Goal: Task Accomplishment & Management: Use online tool/utility

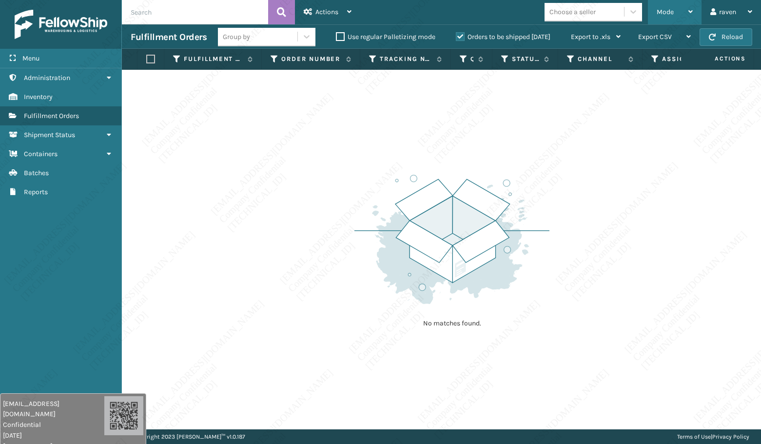
click at [657, 10] on span "Mode" at bounding box center [665, 12] width 17 height 8
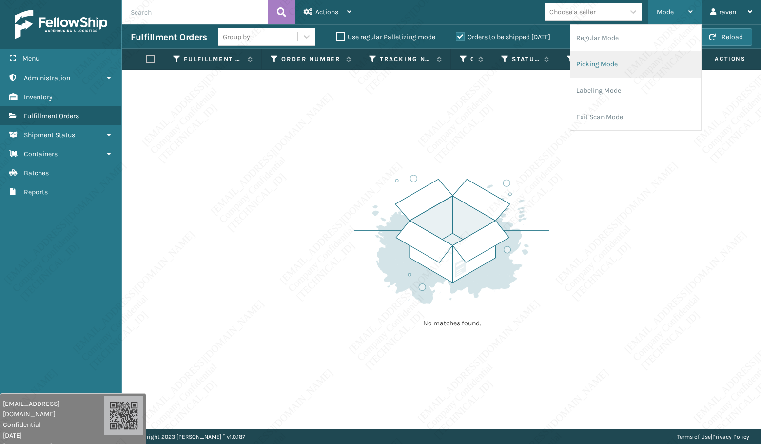
click at [613, 55] on li "Picking Mode" at bounding box center [636, 64] width 131 height 26
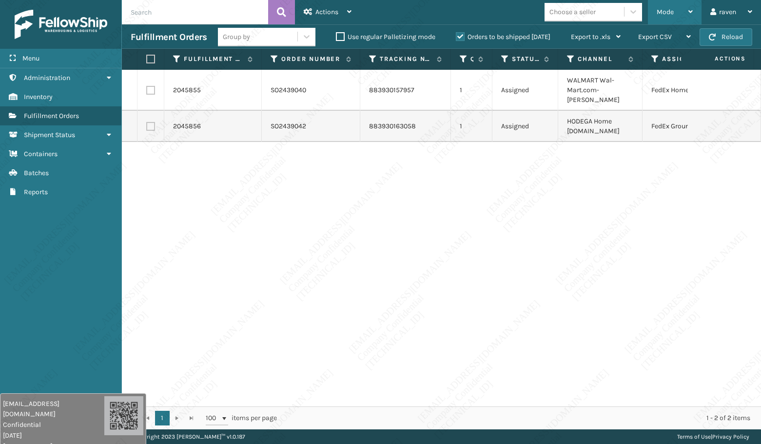
click at [670, 12] on span "Mode" at bounding box center [665, 12] width 17 height 8
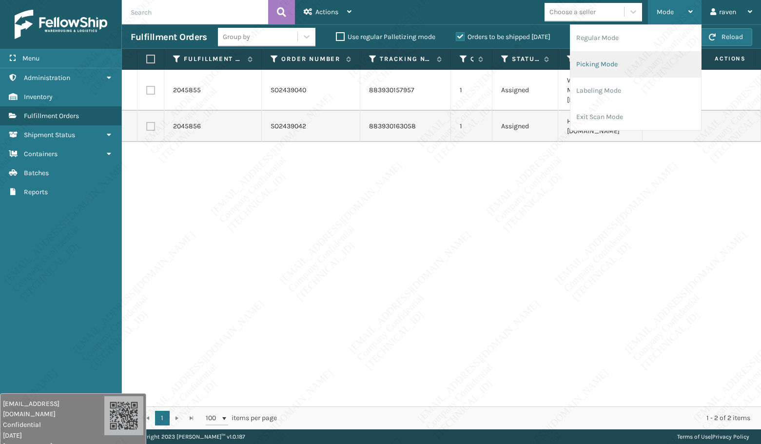
click at [612, 61] on li "Picking Mode" at bounding box center [636, 64] width 131 height 26
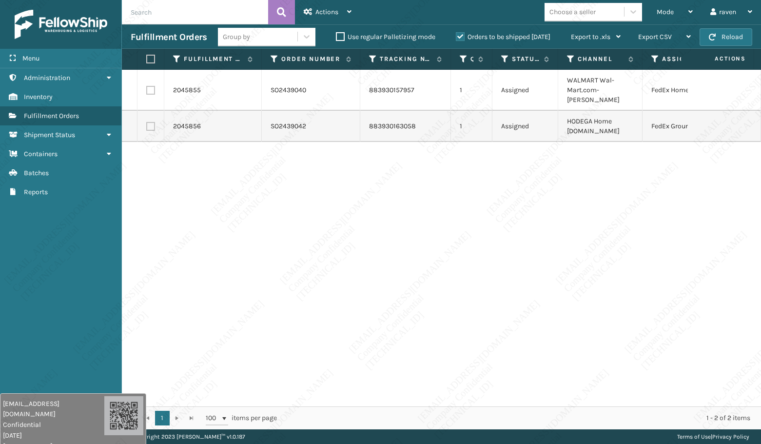
click at [150, 86] on label at bounding box center [150, 90] width 9 height 9
click at [147, 86] on input "checkbox" at bounding box center [146, 89] width 0 height 6
checkbox input "true"
click at [324, 11] on span "Actions" at bounding box center [327, 12] width 23 height 8
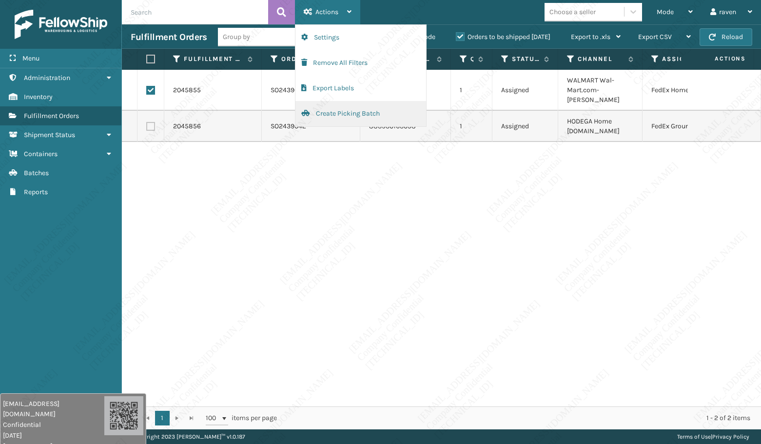
click at [331, 113] on button "Create Picking Batch" at bounding box center [361, 113] width 131 height 25
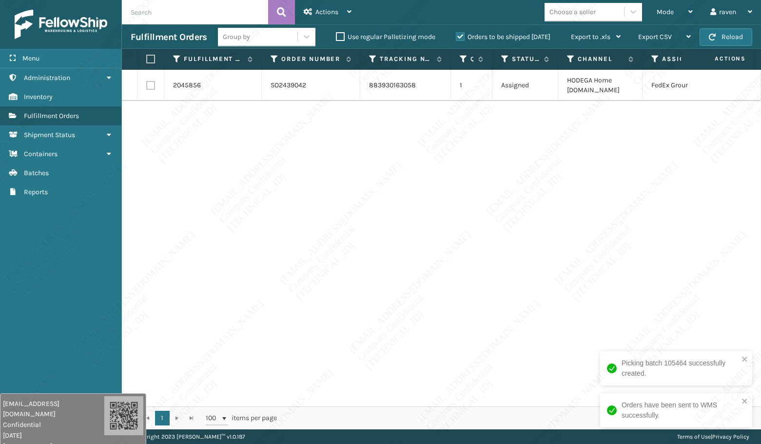
click at [148, 57] on label at bounding box center [149, 59] width 6 height 9
click at [147, 57] on input "checkbox" at bounding box center [146, 59] width 0 height 6
checkbox input "true"
click at [317, 9] on span "Actions" at bounding box center [327, 12] width 23 height 8
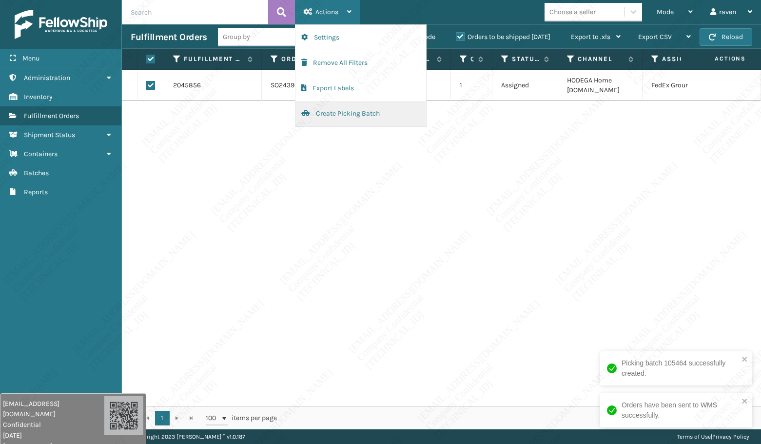
click at [345, 111] on button "Create Picking Batch" at bounding box center [361, 113] width 131 height 25
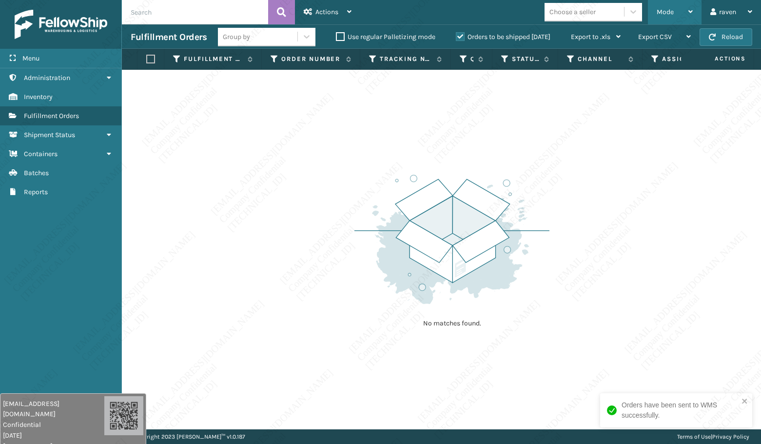
click at [678, 15] on div "Mode" at bounding box center [675, 12] width 36 height 24
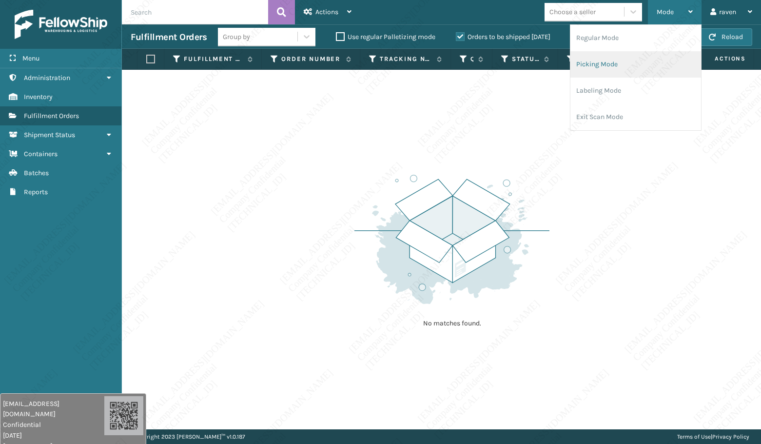
click at [641, 60] on li "Picking Mode" at bounding box center [636, 64] width 131 height 26
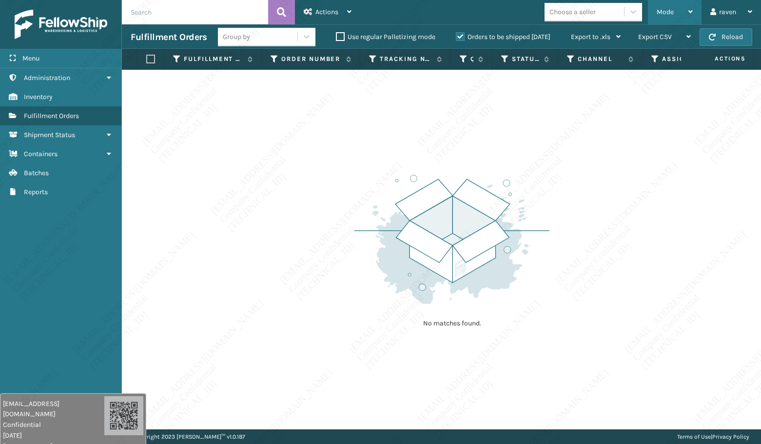
click at [663, 18] on div "Mode" at bounding box center [675, 12] width 36 height 24
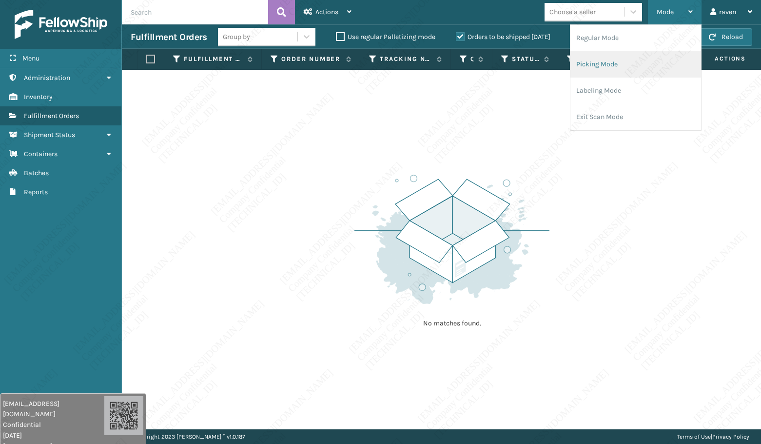
click at [647, 58] on li "Picking Mode" at bounding box center [636, 64] width 131 height 26
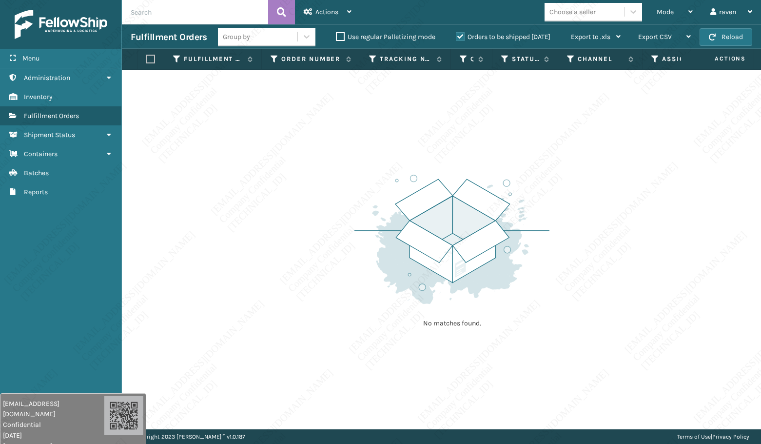
click at [615, 220] on div "No matches found." at bounding box center [441, 249] width 639 height 359
click at [614, 225] on div "No matches found." at bounding box center [441, 249] width 639 height 359
drag, startPoint x: 603, startPoint y: 215, endPoint x: 608, endPoint y: 212, distance: 5.3
click at [606, 212] on div "No matches found." at bounding box center [441, 249] width 639 height 359
click at [600, 229] on div "No matches found." at bounding box center [441, 249] width 639 height 359
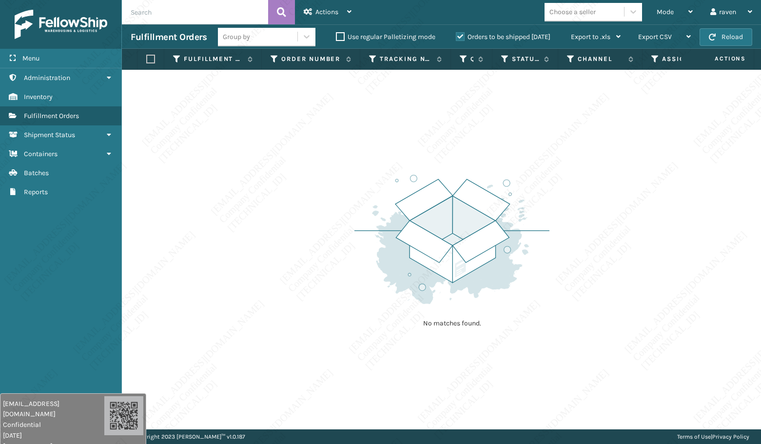
click at [600, 229] on div "No matches found." at bounding box center [441, 249] width 639 height 359
click at [601, 231] on div "No matches found." at bounding box center [441, 249] width 639 height 359
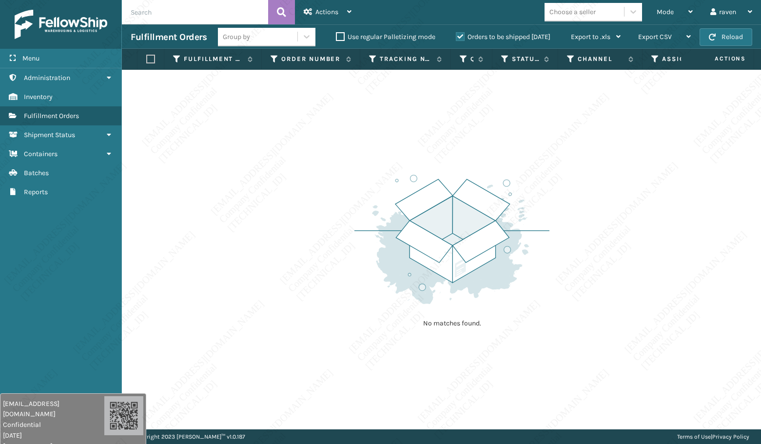
click at [601, 232] on div "No matches found." at bounding box center [441, 249] width 639 height 359
click at [601, 238] on div "No matches found." at bounding box center [441, 249] width 639 height 359
click at [602, 245] on div "No matches found." at bounding box center [441, 249] width 639 height 359
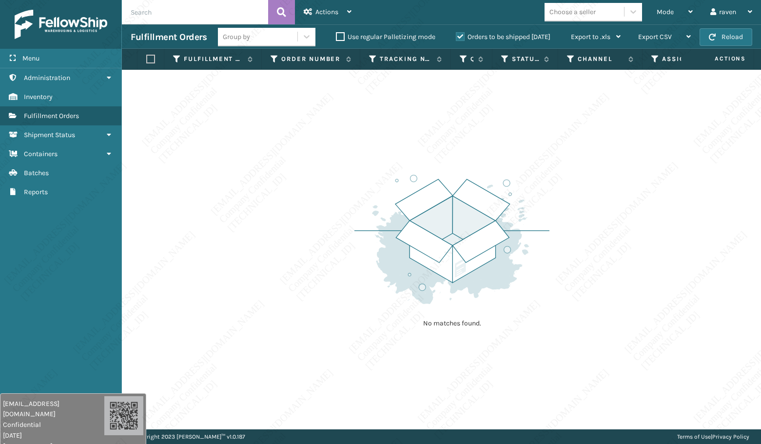
click at [602, 245] on div "No matches found." at bounding box center [441, 249] width 639 height 359
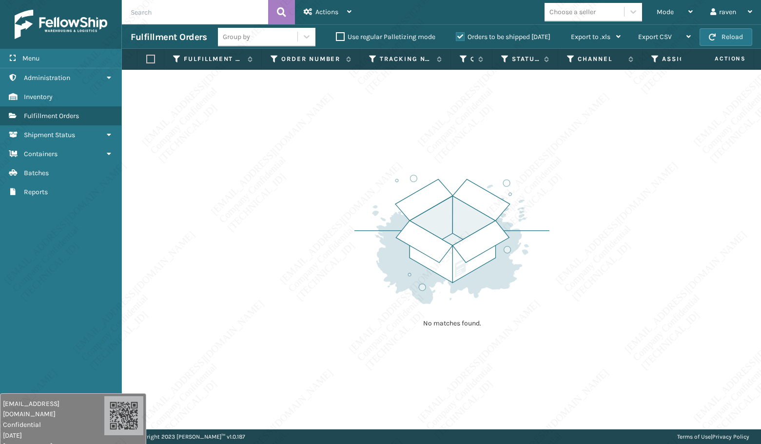
click at [602, 245] on div "No matches found." at bounding box center [441, 249] width 639 height 359
click at [618, 225] on div "No matches found." at bounding box center [441, 249] width 639 height 359
click at [661, 9] on span "Mode" at bounding box center [665, 12] width 17 height 8
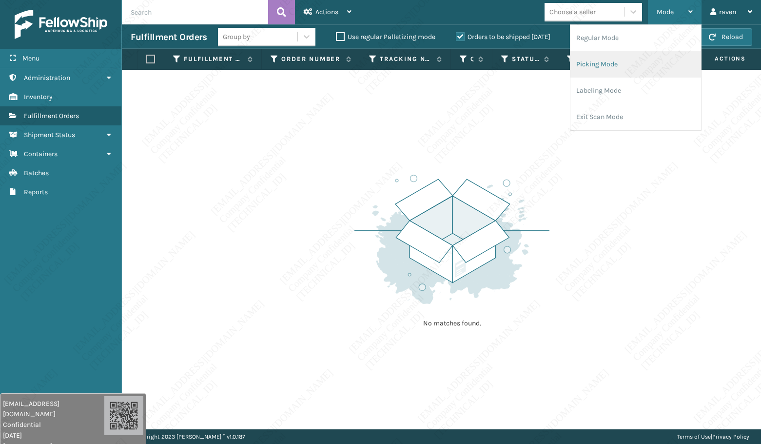
click at [626, 62] on li "Picking Mode" at bounding box center [636, 64] width 131 height 26
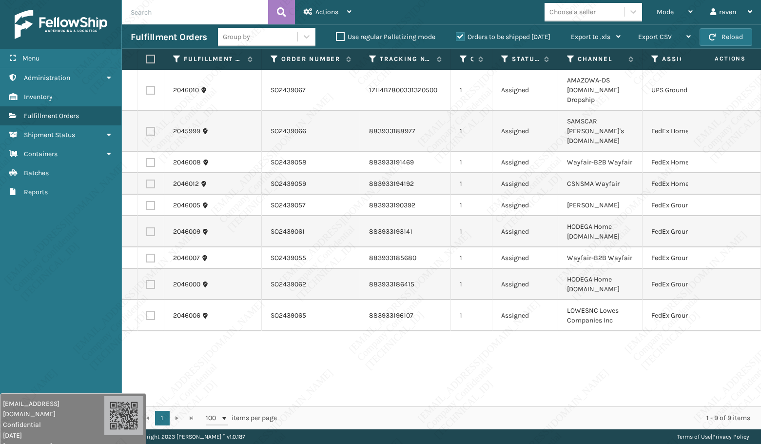
click at [654, 53] on th "Assigned Carrier Service" at bounding box center [689, 59] width 93 height 21
click at [654, 61] on icon at bounding box center [656, 59] width 8 height 9
drag, startPoint x: 545, startPoint y: 347, endPoint x: 556, endPoint y: 335, distance: 15.9
click at [544, 348] on div "2046010 SO2439067 1ZH4B7800331320500 1 Assigned AMAZOWA-DS Amazon.Com Dropship …" at bounding box center [441, 238] width 639 height 337
click at [652, 60] on icon at bounding box center [656, 59] width 8 height 9
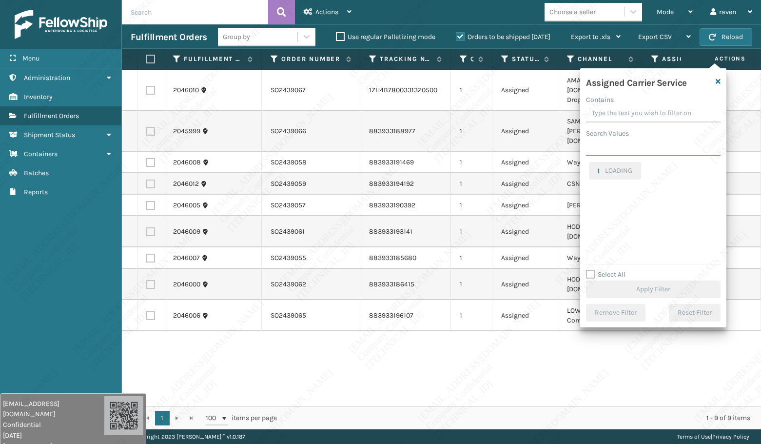
click at [647, 140] on input "Search Values" at bounding box center [653, 148] width 135 height 18
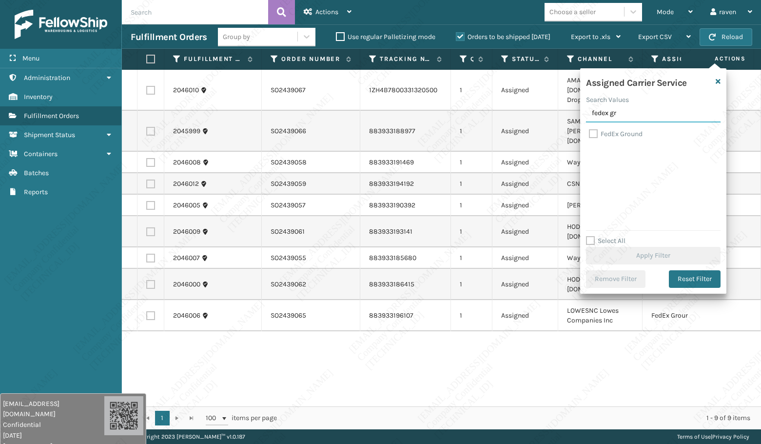
type input "fedex gr"
click at [619, 133] on label "FedEx Ground" at bounding box center [616, 134] width 54 height 8
click at [590, 133] on input "FedEx Ground" at bounding box center [589, 131] width 0 height 6
checkbox input "true"
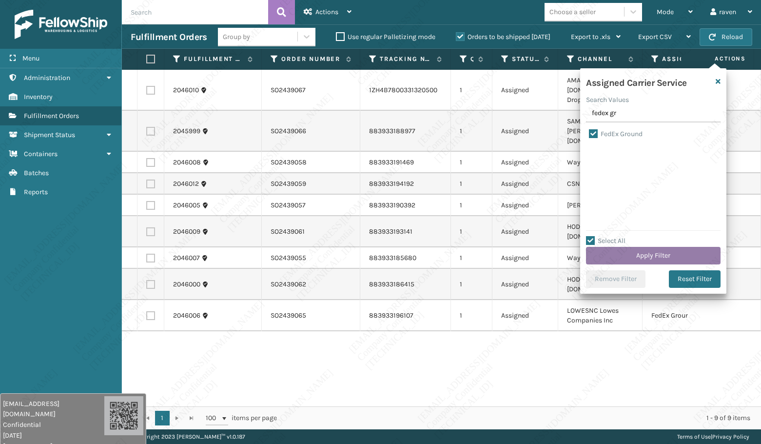
click at [659, 257] on button "Apply Filter" at bounding box center [653, 256] width 135 height 18
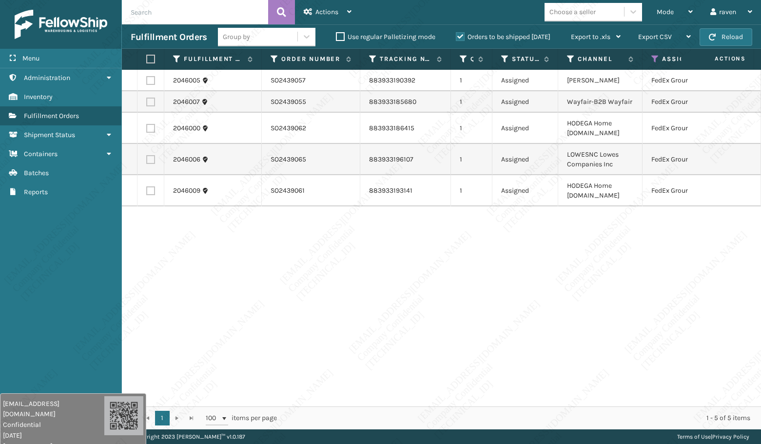
click at [147, 61] on label at bounding box center [149, 59] width 6 height 9
click at [147, 61] on input "checkbox" at bounding box center [146, 59] width 0 height 6
checkbox input "true"
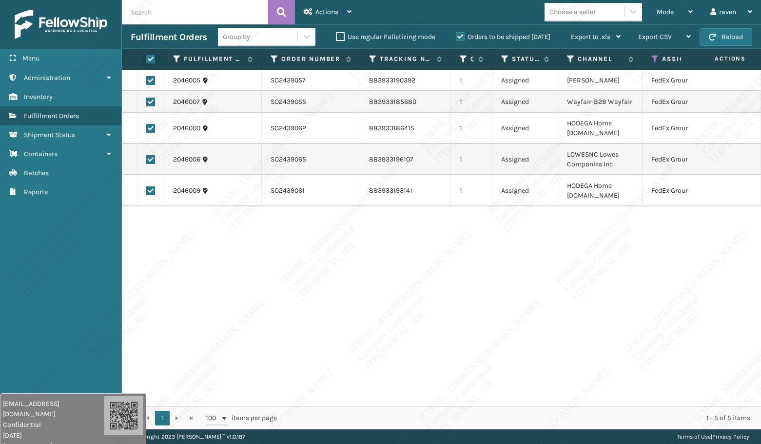
checkbox input "true"
click at [315, 15] on div "Actions" at bounding box center [328, 12] width 48 height 24
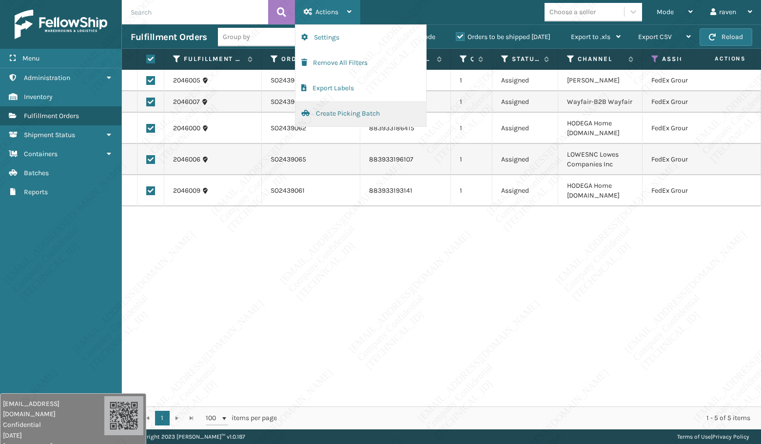
click at [336, 108] on button "Create Picking Batch" at bounding box center [361, 113] width 131 height 25
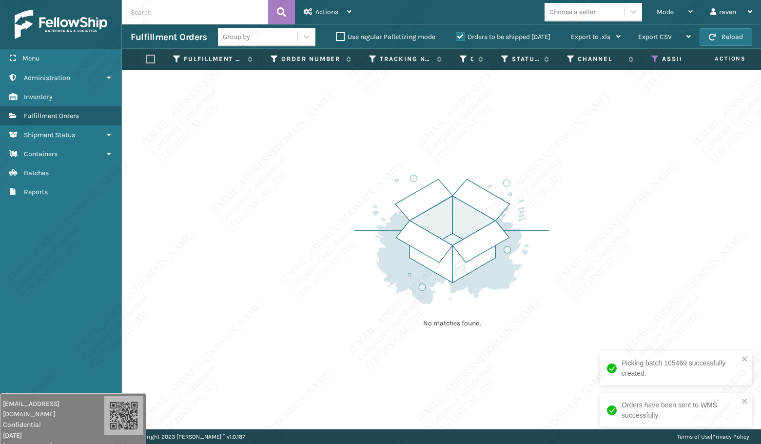
click at [653, 59] on icon at bounding box center [656, 59] width 8 height 9
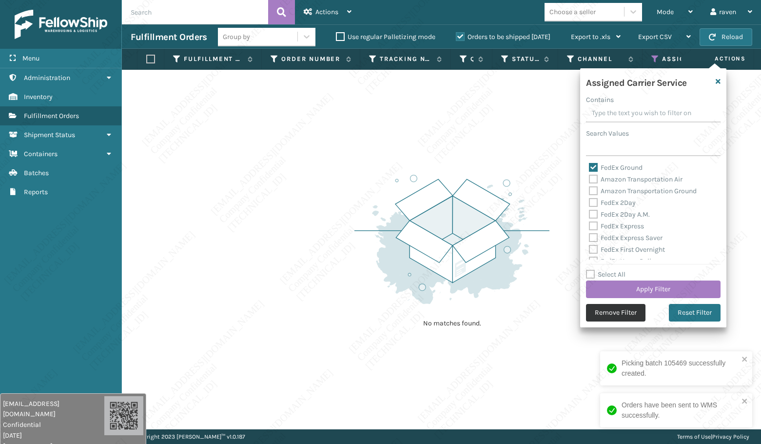
click at [604, 311] on button "Remove Filter" at bounding box center [616, 313] width 60 height 18
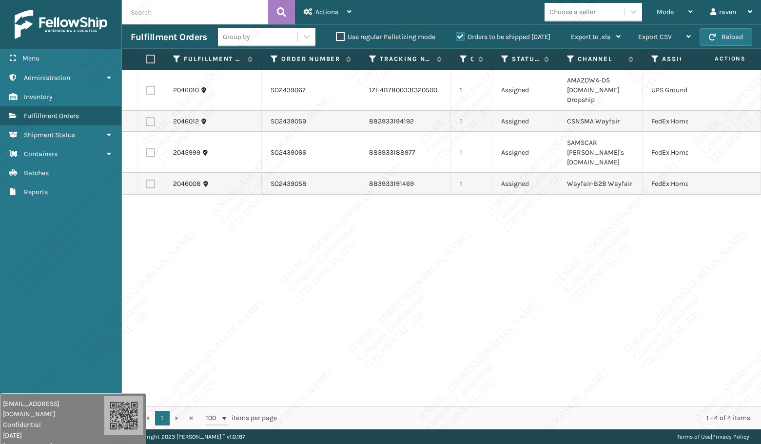
click at [153, 119] on label at bounding box center [150, 121] width 9 height 9
click at [147, 119] on input "checkbox" at bounding box center [146, 120] width 0 height 6
checkbox input "true"
click at [150, 148] on label at bounding box center [150, 152] width 9 height 9
click at [147, 148] on input "checkbox" at bounding box center [146, 151] width 0 height 6
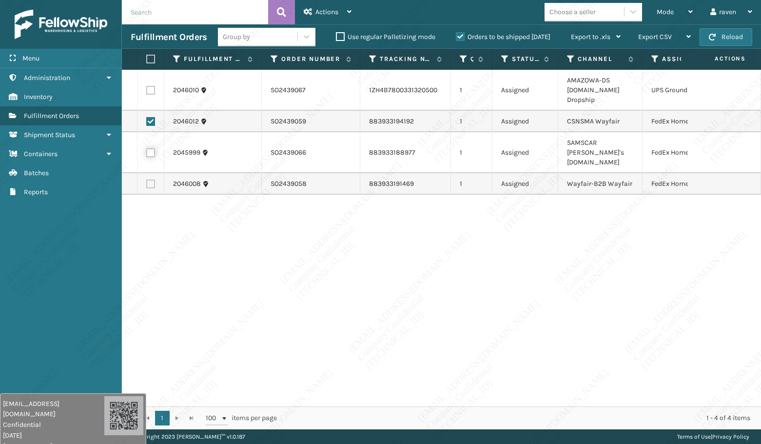
checkbox input "true"
click at [150, 179] on label at bounding box center [150, 183] width 9 height 9
click at [147, 179] on input "checkbox" at bounding box center [146, 182] width 0 height 6
checkbox input "true"
click at [328, 8] on span "Actions" at bounding box center [327, 12] width 23 height 8
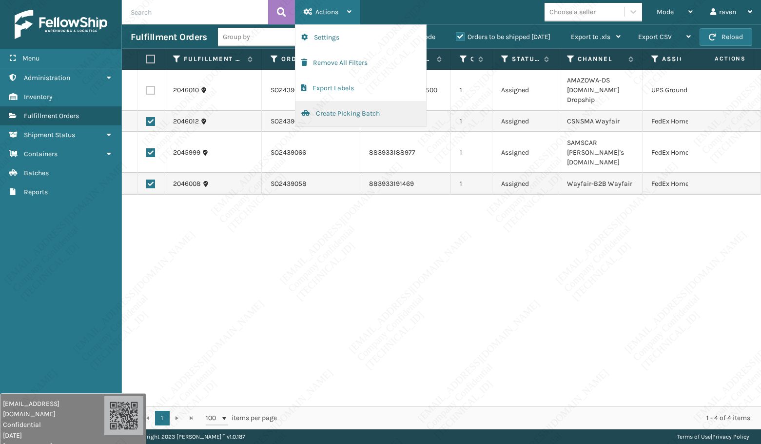
click at [331, 109] on button "Create Picking Batch" at bounding box center [361, 113] width 131 height 25
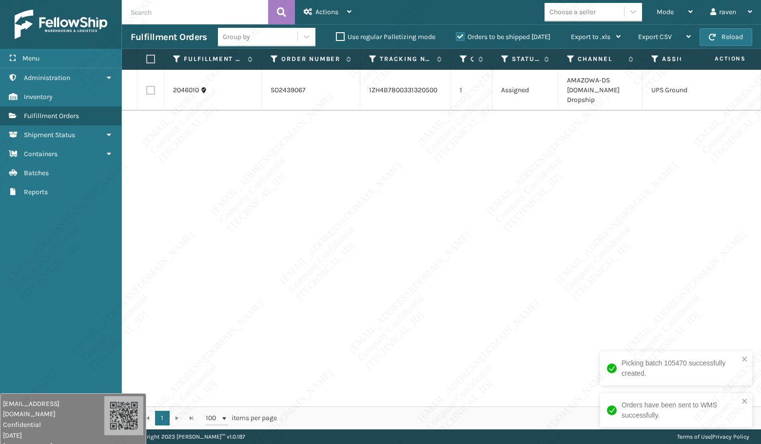
click at [150, 59] on label at bounding box center [149, 59] width 6 height 9
click at [147, 59] on input "checkbox" at bounding box center [146, 59] width 0 height 6
checkbox input "true"
click at [344, 7] on div "Actions" at bounding box center [328, 12] width 48 height 24
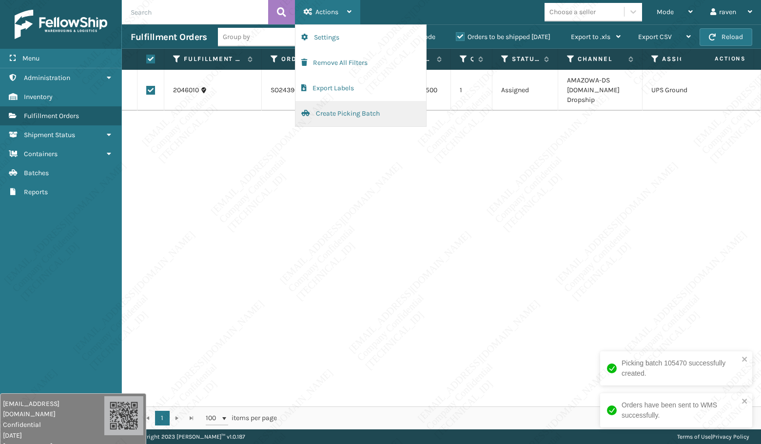
click at [318, 112] on button "Create Picking Batch" at bounding box center [361, 113] width 131 height 25
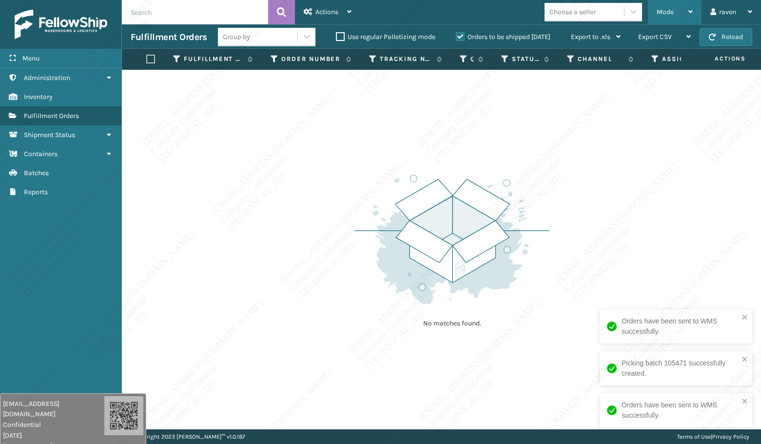
click at [655, 11] on div "Mode Regular Mode Picking Mode Labeling Mode Exit Scan Mode" at bounding box center [675, 12] width 54 height 24
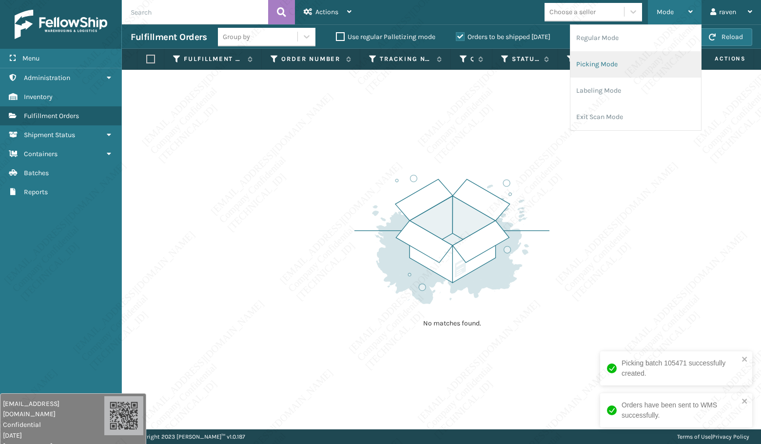
click at [630, 63] on li "Picking Mode" at bounding box center [636, 64] width 131 height 26
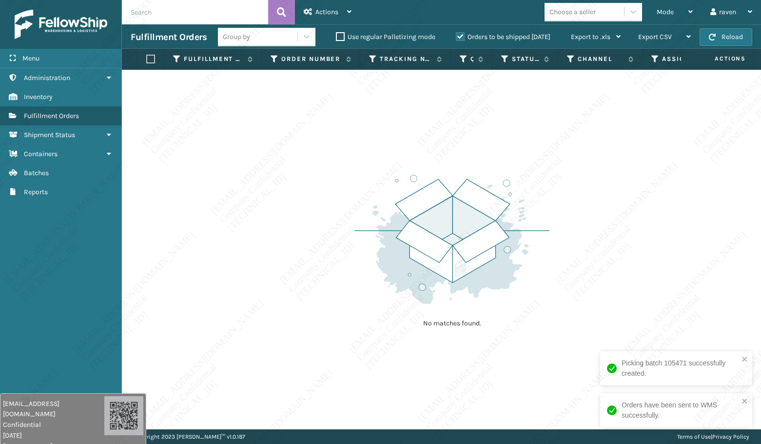
click at [557, 193] on div "No matches found." at bounding box center [441, 249] width 639 height 359
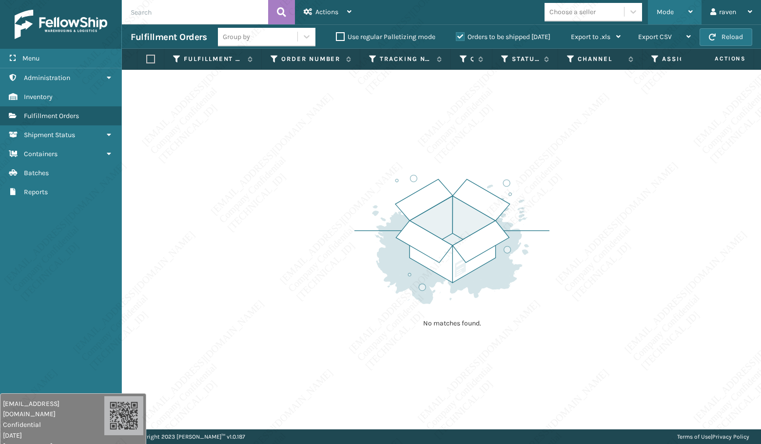
click at [674, 15] on span "Mode" at bounding box center [665, 12] width 17 height 8
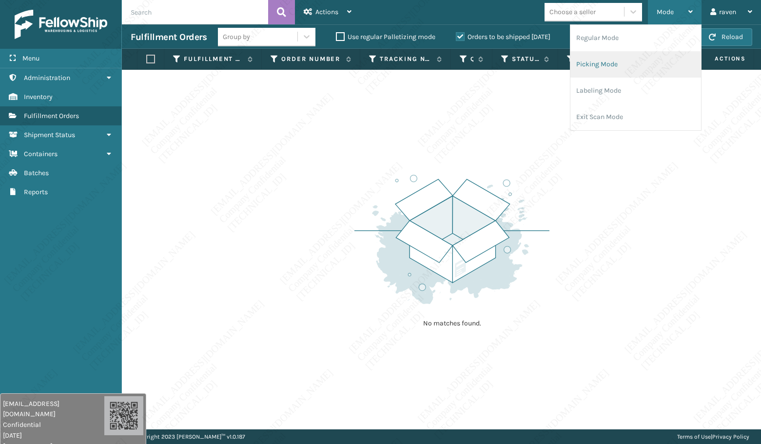
click at [620, 56] on li "Picking Mode" at bounding box center [636, 64] width 131 height 26
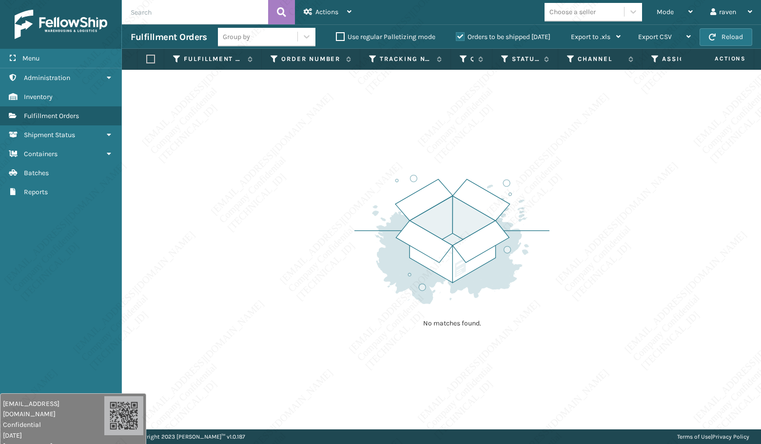
click at [119, 284] on div "Menu Inventory Administration Inventory Inventory Inventory Fulfillment Orders …" at bounding box center [61, 222] width 122 height 444
click at [669, 8] on span "Mode" at bounding box center [665, 12] width 17 height 8
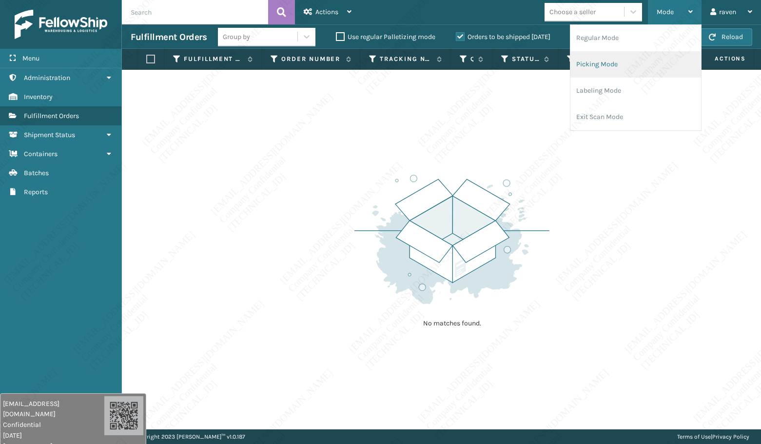
click at [625, 67] on li "Picking Mode" at bounding box center [636, 64] width 131 height 26
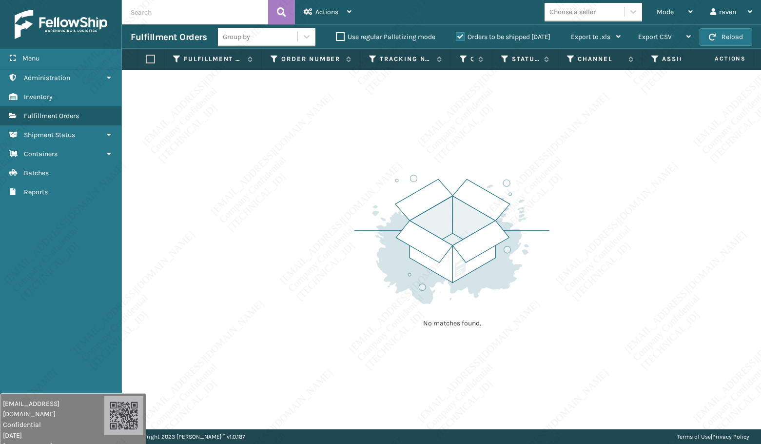
click at [594, 140] on div "No matches found." at bounding box center [441, 249] width 639 height 359
click at [595, 141] on div "No matches found." at bounding box center [441, 249] width 639 height 359
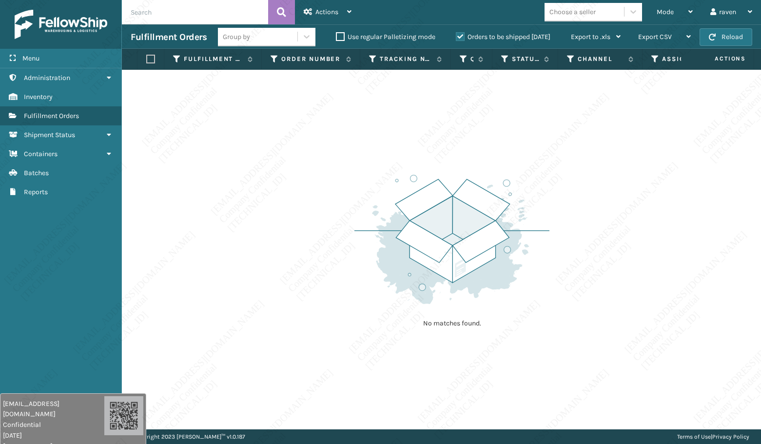
drag, startPoint x: 593, startPoint y: 209, endPoint x: 587, endPoint y: 206, distance: 7.0
click at [593, 205] on div "No matches found." at bounding box center [441, 249] width 639 height 359
click at [587, 206] on div "No matches found." at bounding box center [441, 249] width 639 height 359
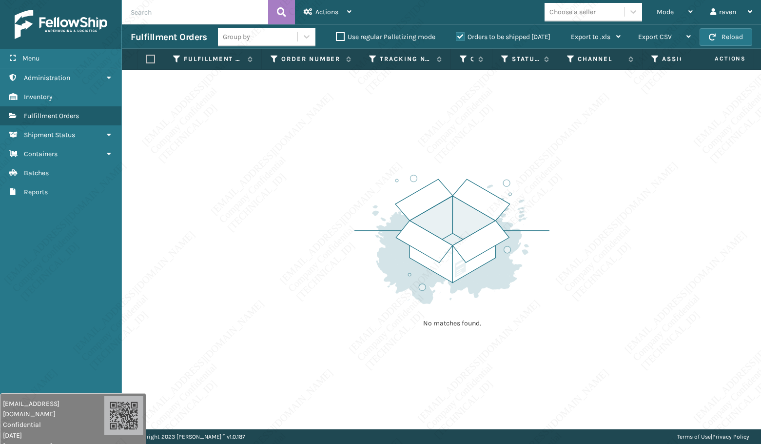
click at [587, 206] on div "No matches found." at bounding box center [441, 249] width 639 height 359
click at [577, 230] on div "No matches found." at bounding box center [441, 249] width 639 height 359
click at [614, 146] on div "No matches found." at bounding box center [441, 249] width 639 height 359
click at [602, 161] on div "No matches found." at bounding box center [441, 249] width 639 height 359
click at [601, 161] on div "No matches found." at bounding box center [441, 249] width 639 height 359
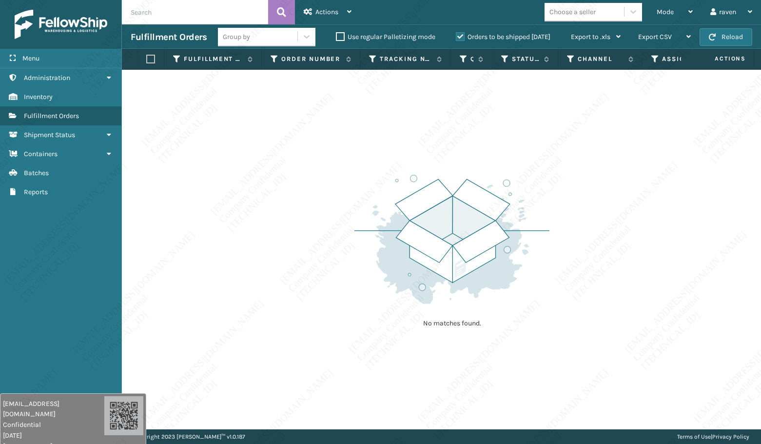
click at [601, 162] on div "No matches found." at bounding box center [441, 249] width 639 height 359
click at [594, 177] on div "No matches found." at bounding box center [441, 249] width 639 height 359
click at [600, 182] on div "No matches found." at bounding box center [441, 249] width 639 height 359
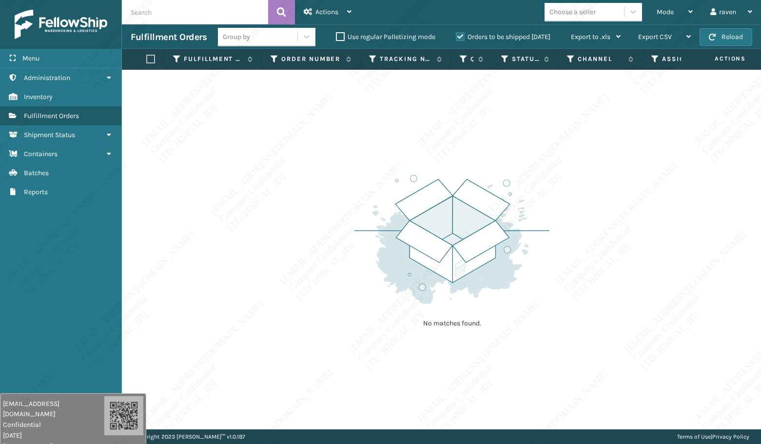
click at [600, 182] on div "No matches found." at bounding box center [441, 249] width 639 height 359
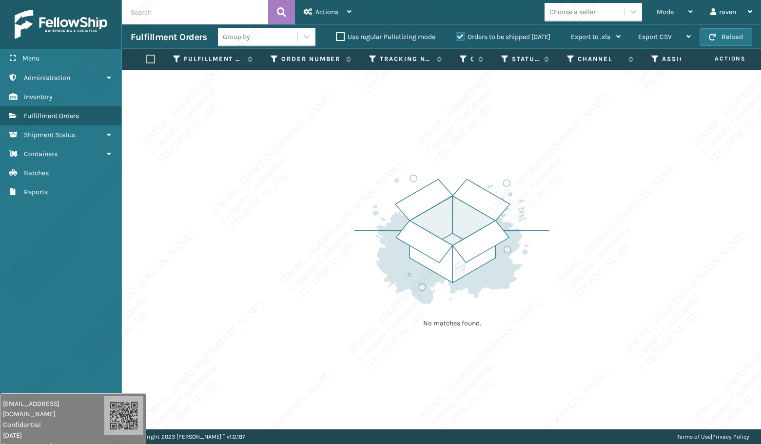
click at [600, 182] on div "No matches found." at bounding box center [441, 249] width 639 height 359
click at [600, 181] on div "No matches found." at bounding box center [441, 249] width 639 height 359
click at [603, 283] on div "No matches found." at bounding box center [441, 249] width 639 height 359
click at [602, 314] on div "No matches found." at bounding box center [441, 249] width 639 height 359
click at [602, 313] on div "No matches found." at bounding box center [441, 249] width 639 height 359
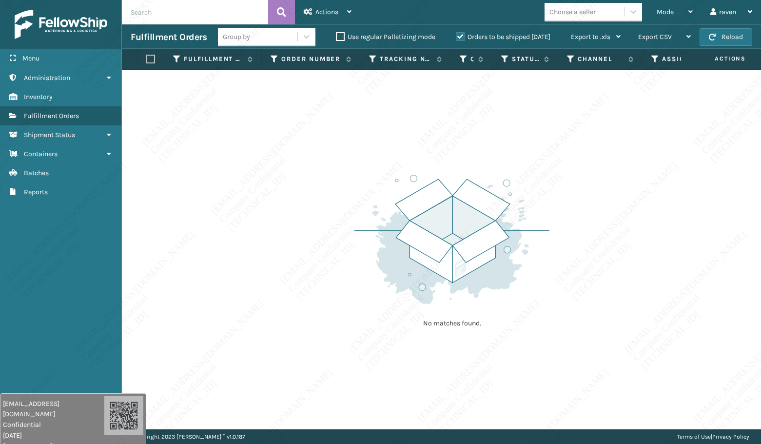
click at [602, 313] on div "No matches found." at bounding box center [441, 249] width 639 height 359
click at [602, 311] on div "No matches found." at bounding box center [441, 249] width 639 height 359
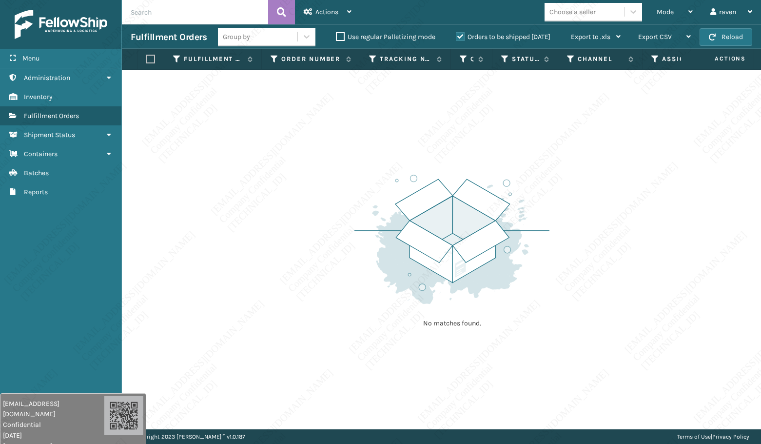
click at [602, 311] on div "No matches found." at bounding box center [441, 249] width 639 height 359
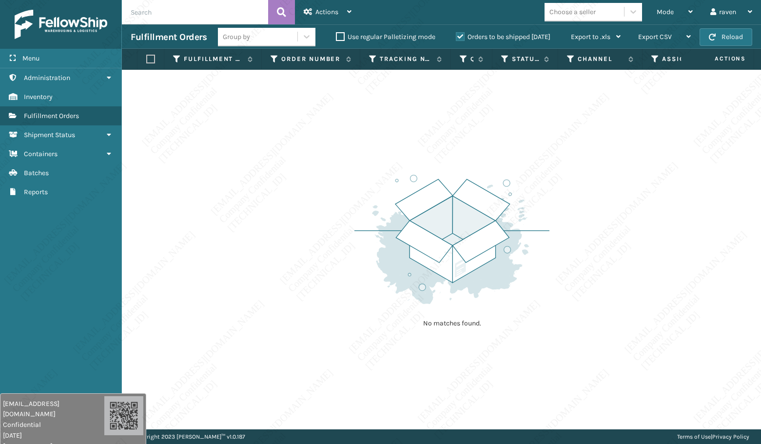
click at [602, 311] on div "No matches found." at bounding box center [441, 249] width 639 height 359
click at [601, 312] on div "No matches found." at bounding box center [441, 249] width 639 height 359
click at [601, 318] on div "No matches found." at bounding box center [441, 249] width 639 height 359
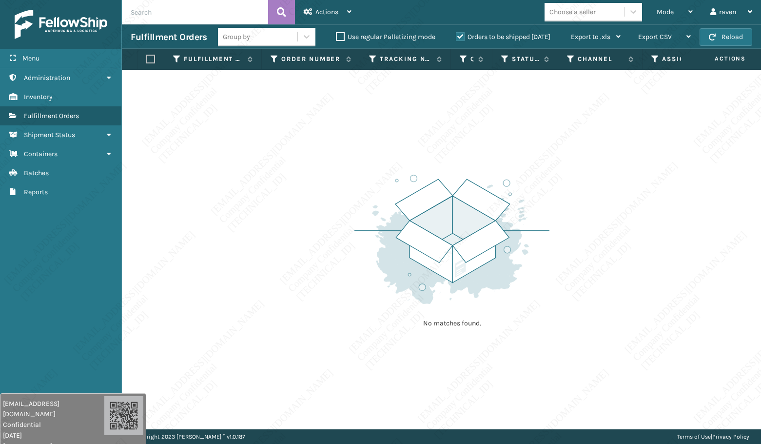
click at [619, 313] on div "No matches found." at bounding box center [441, 249] width 639 height 359
click at [618, 313] on div "No matches found." at bounding box center [441, 249] width 639 height 359
click at [619, 313] on div "No matches found." at bounding box center [441, 249] width 639 height 359
click at [619, 435] on div "Copyright 2023 Milliard™ v 1.0.187 Terms of Use | Privacy Policy" at bounding box center [441, 436] width 639 height 15
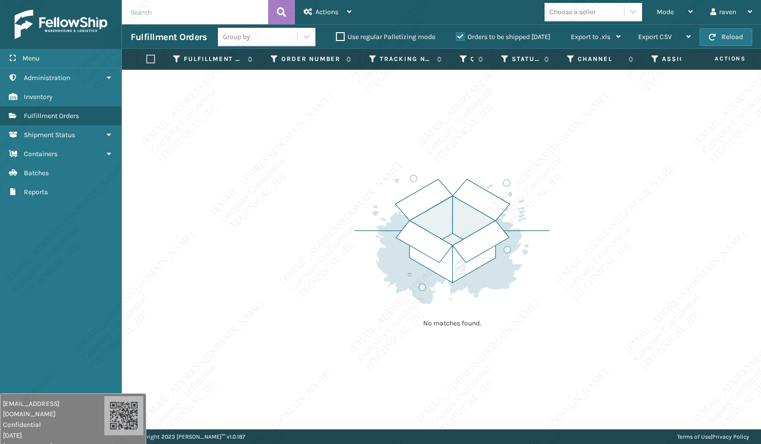
click at [407, 200] on img at bounding box center [452, 239] width 195 height 135
click at [407, 201] on img at bounding box center [452, 239] width 195 height 135
click at [407, 197] on img at bounding box center [452, 239] width 195 height 135
click at [406, 200] on img at bounding box center [452, 239] width 195 height 135
click at [505, 271] on img at bounding box center [452, 239] width 195 height 135
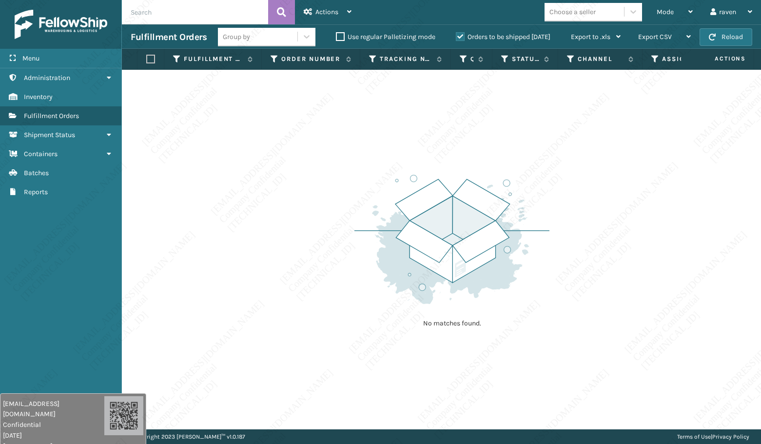
click at [504, 272] on img at bounding box center [452, 239] width 195 height 135
click at [503, 272] on img at bounding box center [452, 239] width 195 height 135
click at [502, 273] on img at bounding box center [452, 239] width 195 height 135
click at [501, 275] on img at bounding box center [452, 239] width 195 height 135
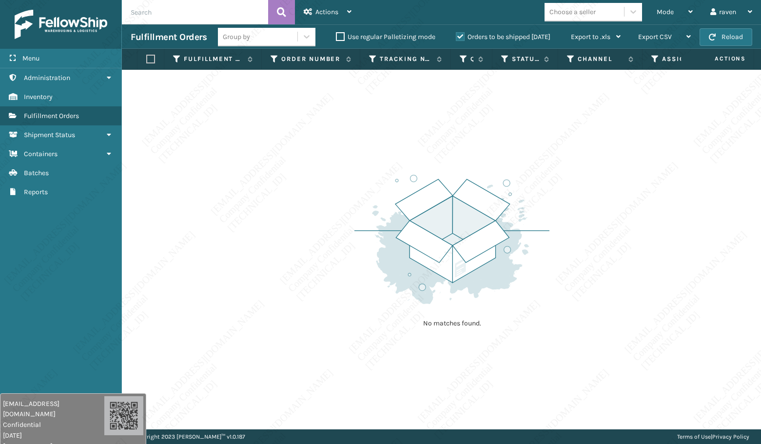
drag, startPoint x: 501, startPoint y: 276, endPoint x: 498, endPoint y: 280, distance: 5.3
click at [499, 277] on img at bounding box center [452, 239] width 195 height 135
click at [496, 284] on img at bounding box center [452, 239] width 195 height 135
click at [493, 286] on img at bounding box center [452, 239] width 195 height 135
click at [491, 287] on img at bounding box center [452, 239] width 195 height 135
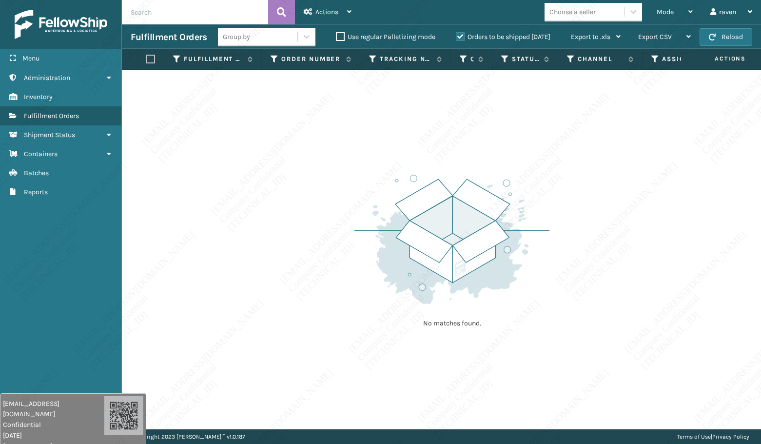
click at [489, 292] on img at bounding box center [452, 239] width 195 height 135
click at [367, 163] on div "No matches found." at bounding box center [452, 250] width 195 height 180
click at [667, 20] on div "Mode" at bounding box center [675, 12] width 36 height 24
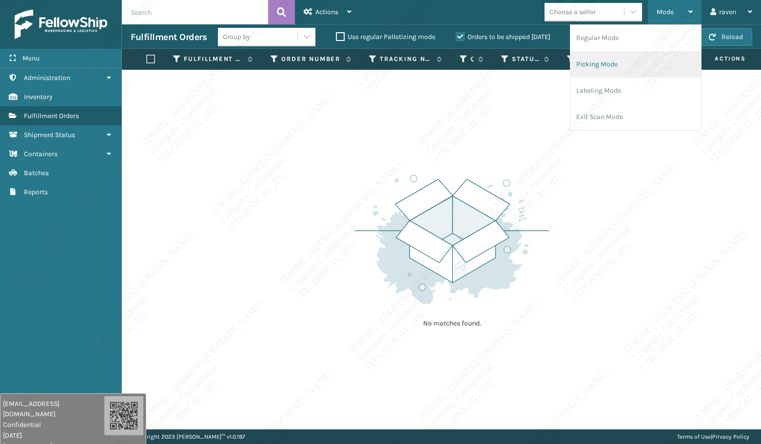
click at [584, 67] on li "Picking Mode" at bounding box center [636, 64] width 131 height 26
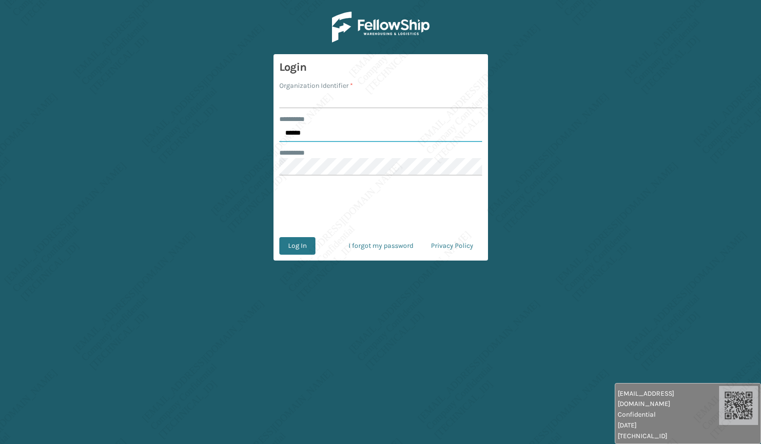
click at [312, 138] on input "******" at bounding box center [380, 133] width 203 height 18
click at [317, 131] on input "******" at bounding box center [380, 133] width 203 height 18
type input "*****"
click at [309, 101] on input "Organization Identifier *" at bounding box center [380, 100] width 203 height 18
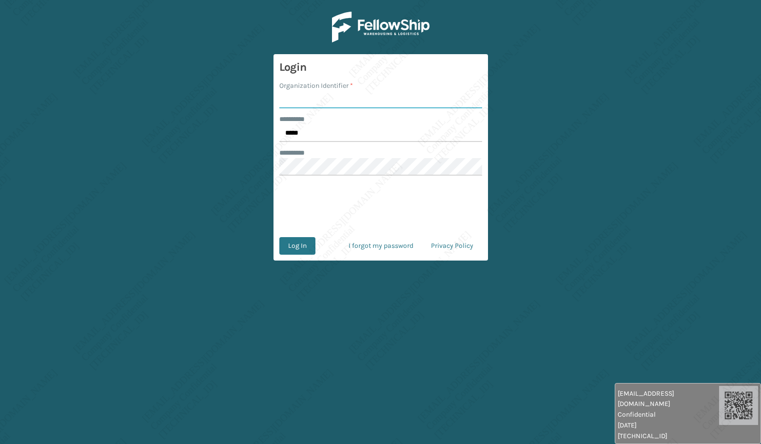
type input "[PERSON_NAME]"
click at [298, 255] on button "Log In" at bounding box center [297, 246] width 36 height 18
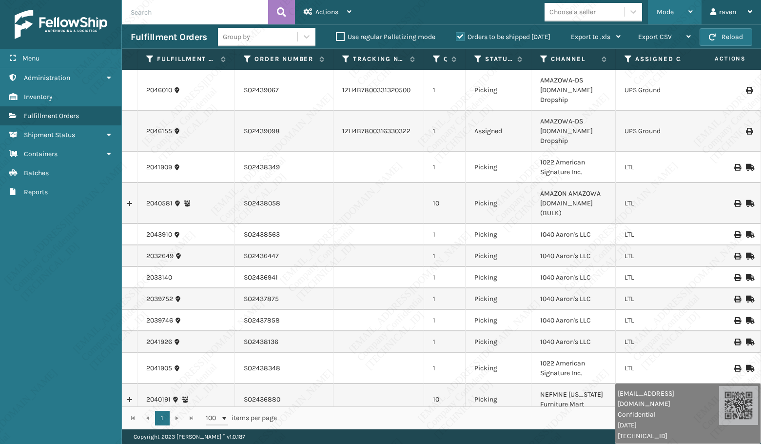
click at [673, 12] on span "Mode" at bounding box center [665, 12] width 17 height 8
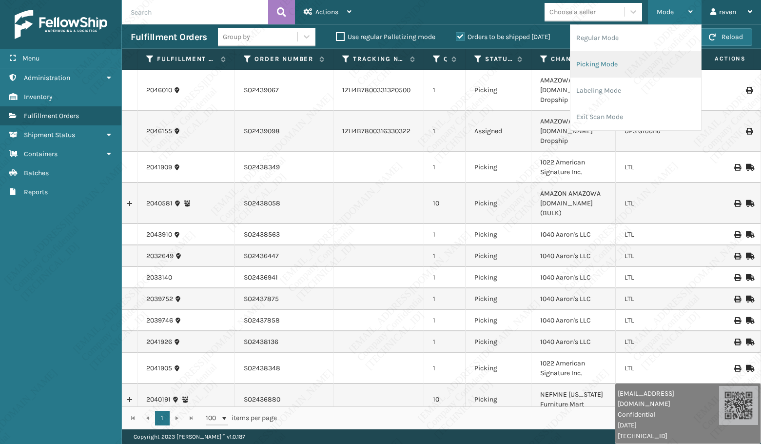
click at [642, 69] on li "Picking Mode" at bounding box center [636, 64] width 131 height 26
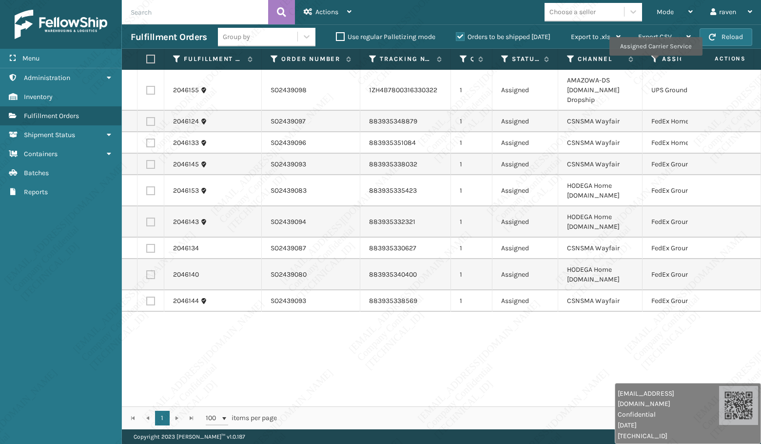
click at [656, 62] on icon at bounding box center [656, 59] width 8 height 9
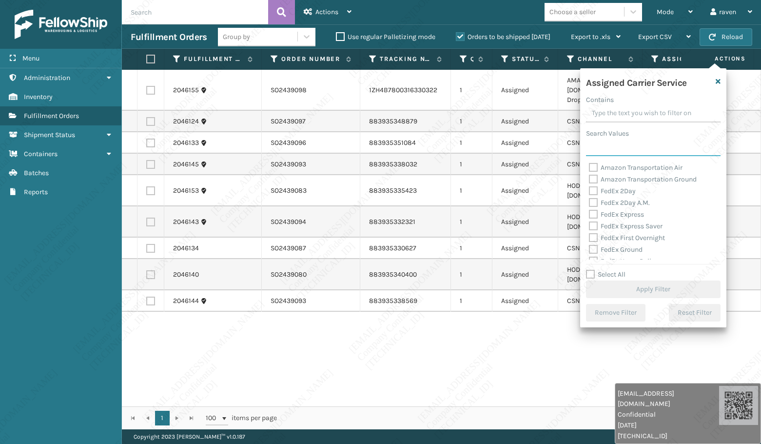
click at [654, 146] on input "Search Values" at bounding box center [653, 148] width 135 height 18
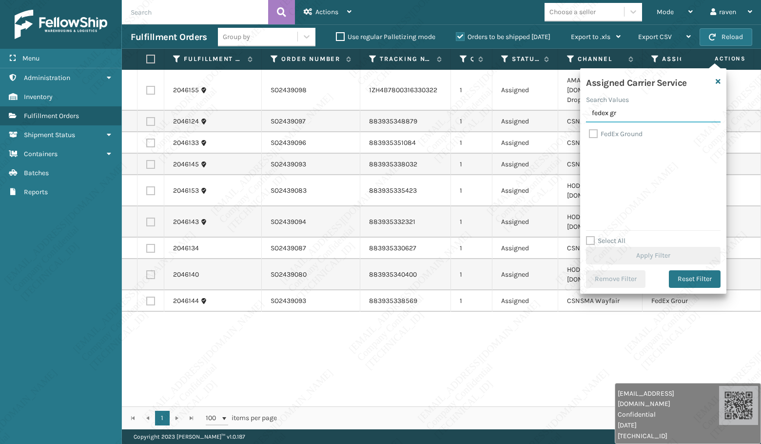
type input "fedex gr"
click at [626, 133] on label "FedEx Ground" at bounding box center [616, 134] width 54 height 8
click at [590, 133] on input "FedEx Ground" at bounding box center [589, 131] width 0 height 6
checkbox input "true"
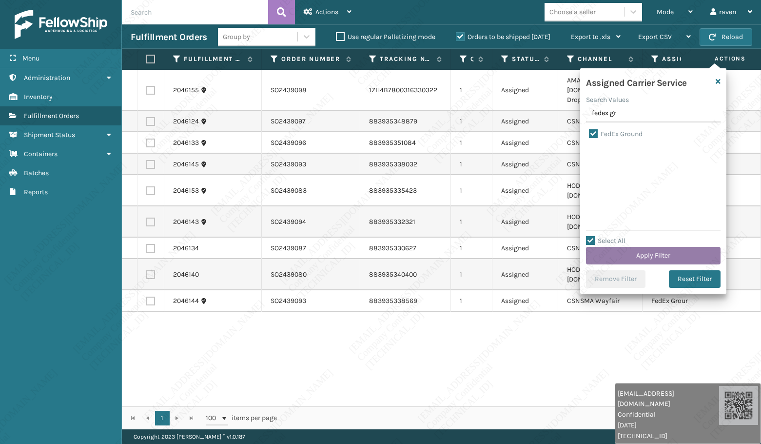
click at [658, 255] on button "Apply Filter" at bounding box center [653, 256] width 135 height 18
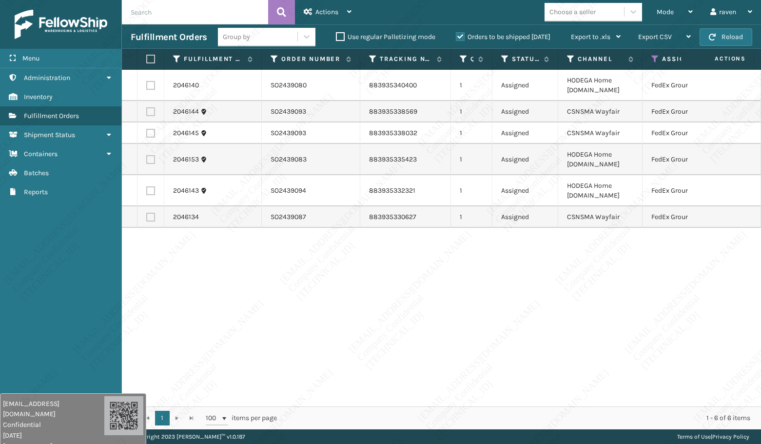
drag, startPoint x: 677, startPoint y: 413, endPoint x: 70, endPoint y: 417, distance: 607.7
click at [70, 417] on div "[EMAIL_ADDRESS][DOMAIN_NAME] Confidential [DATE] [TECHNICAL_ID]" at bounding box center [73, 423] width 146 height 61
click at [147, 61] on label at bounding box center [149, 59] width 6 height 9
click at [147, 61] on input "checkbox" at bounding box center [146, 59] width 0 height 6
checkbox input "true"
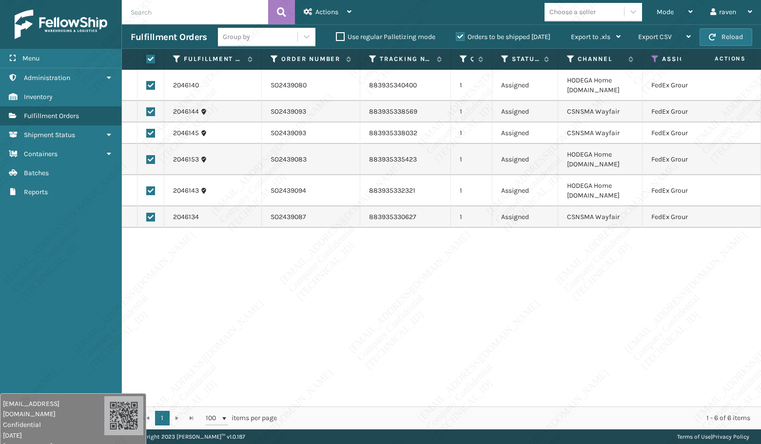
checkbox input "true"
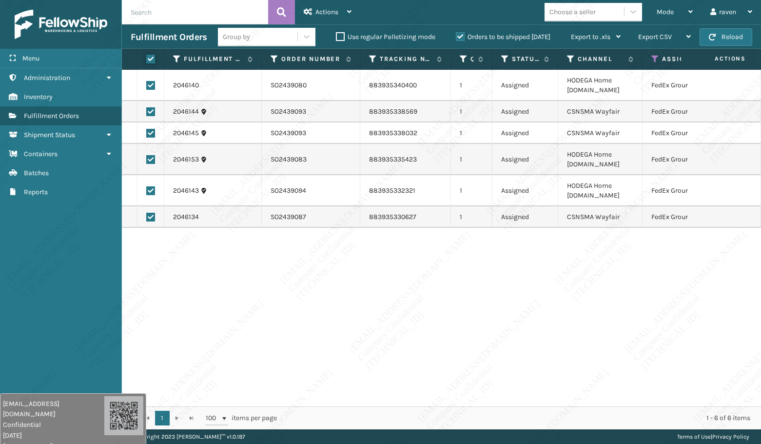
checkbox input "true"
click at [347, 6] on div "Actions" at bounding box center [328, 12] width 48 height 24
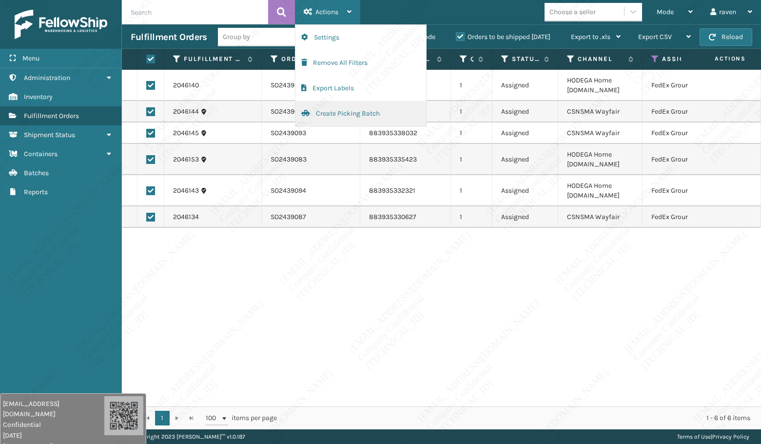
click at [319, 117] on button "Create Picking Batch" at bounding box center [361, 113] width 131 height 25
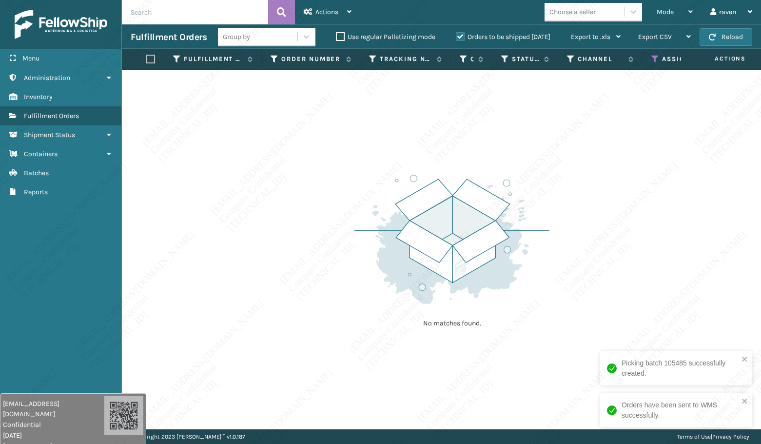
click at [654, 57] on icon at bounding box center [656, 59] width 8 height 9
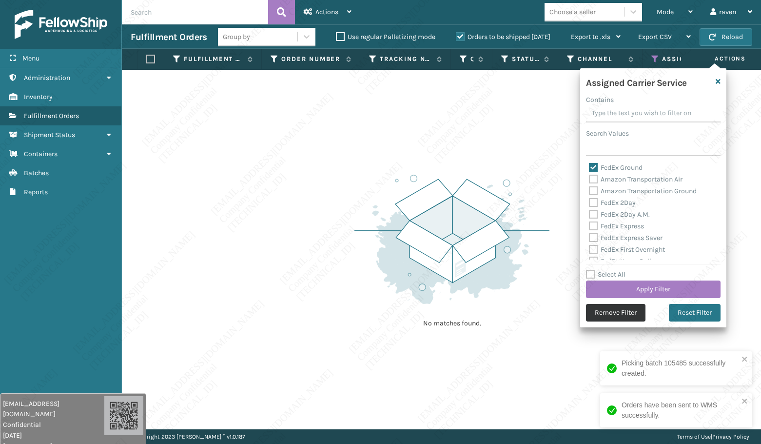
click at [624, 310] on button "Remove Filter" at bounding box center [616, 313] width 60 height 18
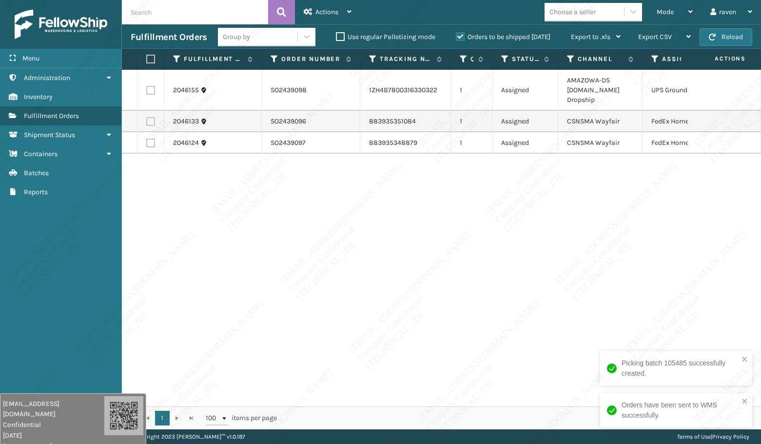
click at [659, 58] on div "Assigned Carrier Service" at bounding box center [689, 59] width 75 height 9
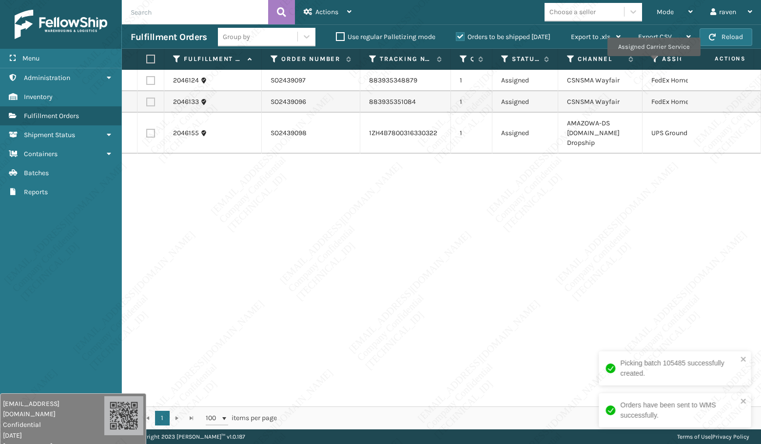
click at [653, 57] on icon at bounding box center [656, 59] width 8 height 9
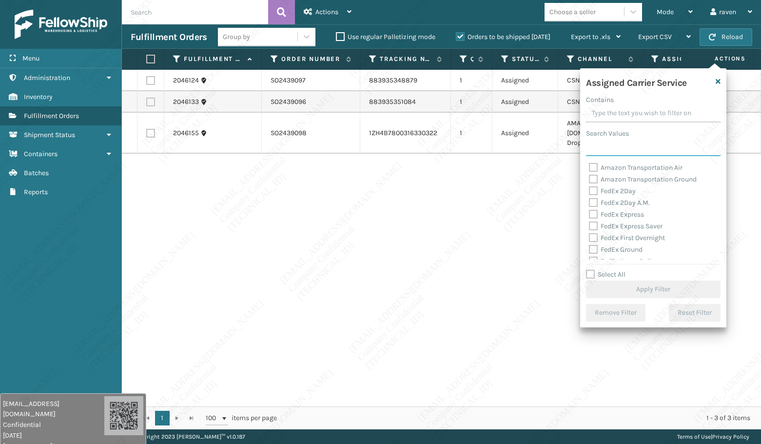
click at [631, 155] on input "Search Values" at bounding box center [653, 148] width 135 height 18
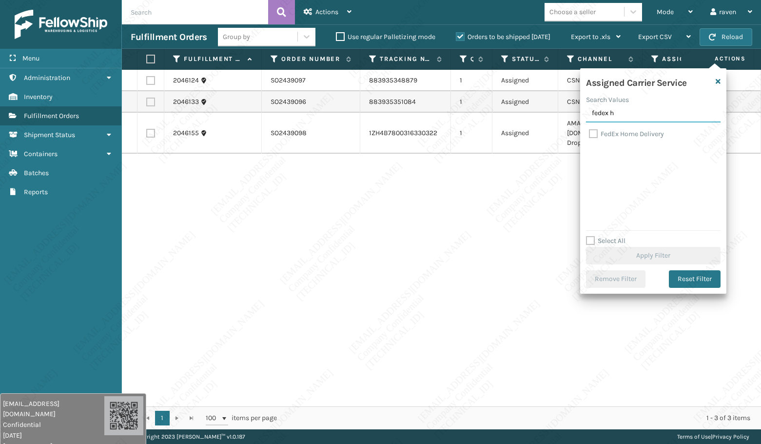
type input "fedex h"
click at [623, 133] on label "FedEx Home Delivery" at bounding box center [626, 134] width 75 height 8
click at [590, 133] on input "FedEx Home Delivery" at bounding box center [589, 131] width 0 height 6
checkbox input "true"
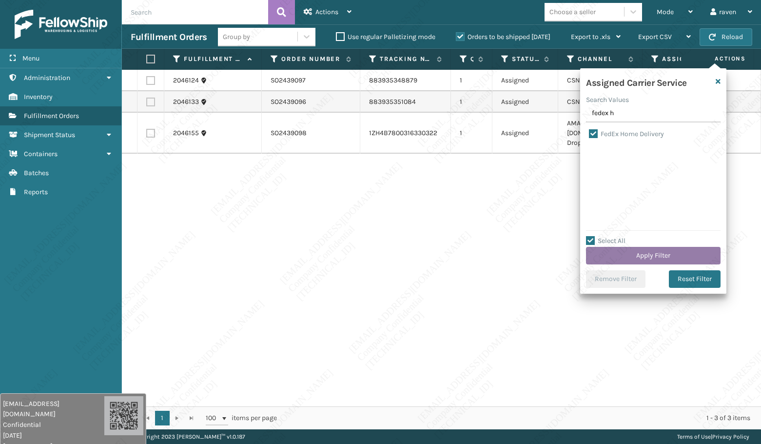
click at [661, 255] on button "Apply Filter" at bounding box center [653, 256] width 135 height 18
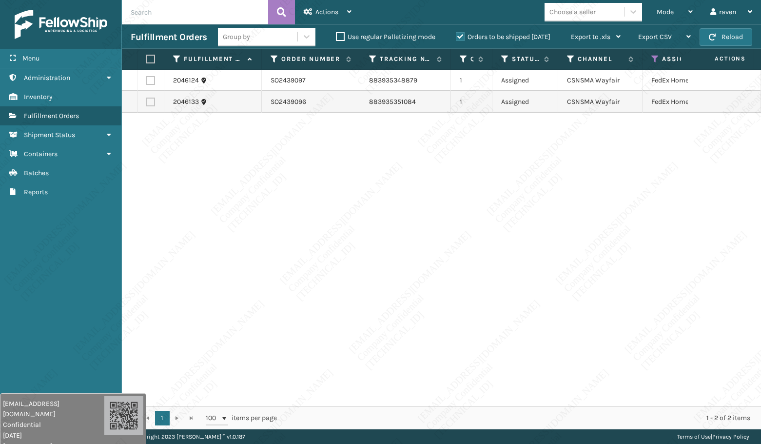
click at [152, 58] on label at bounding box center [149, 59] width 6 height 9
click at [147, 58] on input "checkbox" at bounding box center [146, 59] width 0 height 6
checkbox input "true"
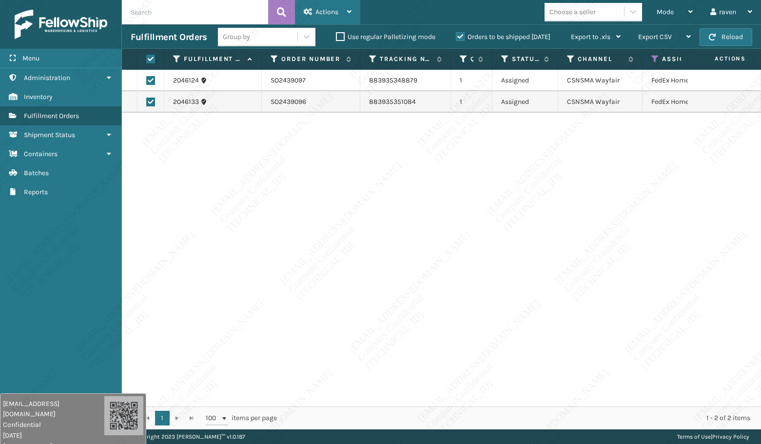
click at [329, 15] on span "Actions" at bounding box center [327, 12] width 23 height 8
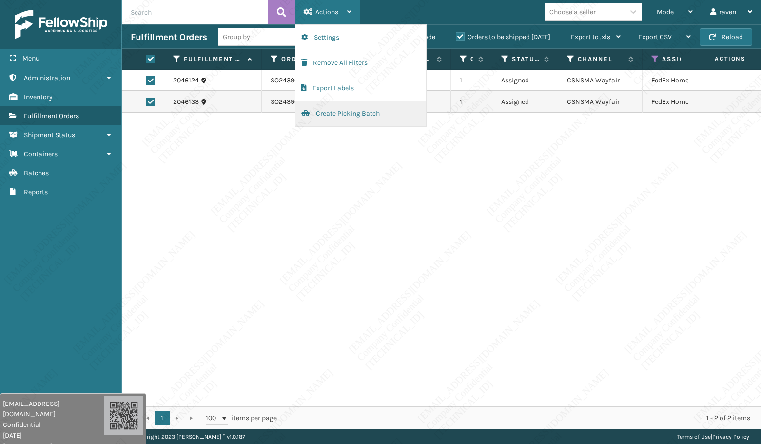
click at [340, 109] on button "Create Picking Batch" at bounding box center [361, 113] width 131 height 25
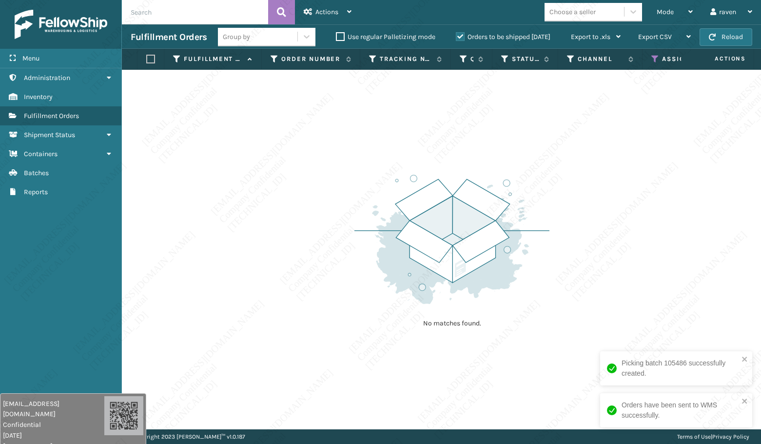
click at [654, 57] on icon at bounding box center [656, 59] width 8 height 9
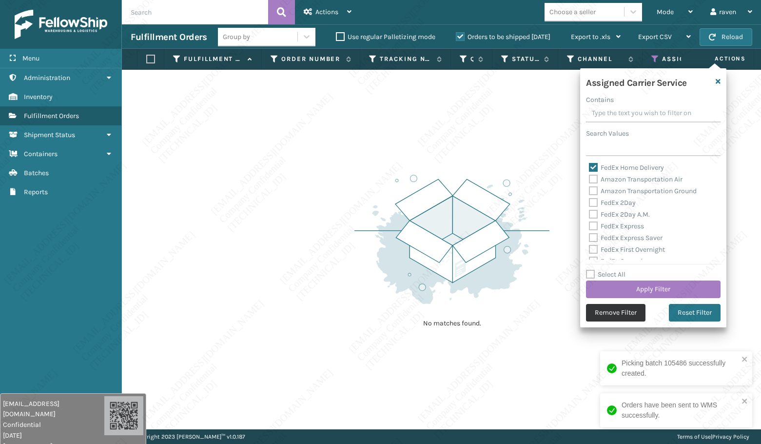
click at [618, 311] on button "Remove Filter" at bounding box center [616, 313] width 60 height 18
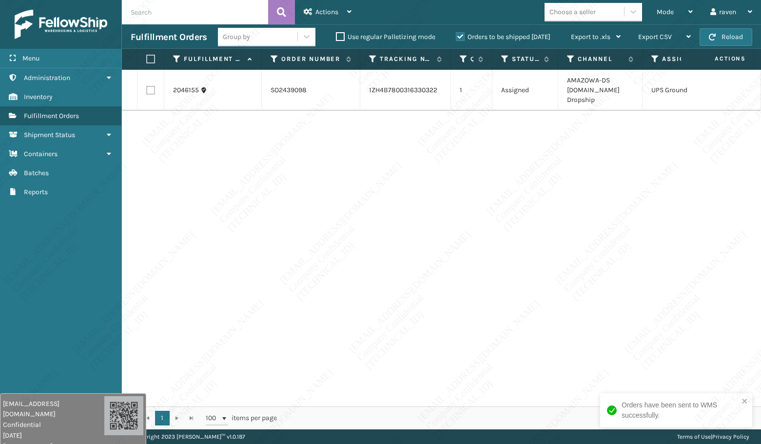
click at [150, 60] on label at bounding box center [149, 59] width 6 height 9
click at [147, 60] on input "checkbox" at bounding box center [146, 59] width 0 height 6
checkbox input "true"
click at [338, 10] on span "Actions" at bounding box center [327, 12] width 23 height 8
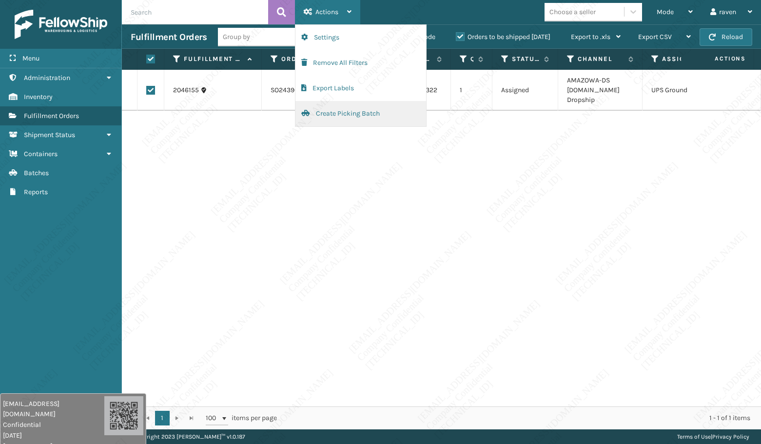
click at [345, 113] on button "Create Picking Batch" at bounding box center [361, 113] width 131 height 25
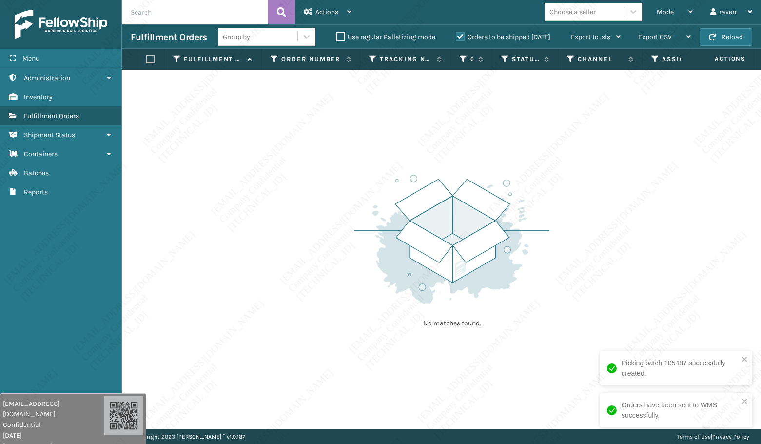
click at [653, 272] on div "No matches found." at bounding box center [441, 249] width 639 height 359
click at [641, 185] on div "No matches found." at bounding box center [441, 249] width 639 height 359
click at [457, 199] on img at bounding box center [452, 239] width 195 height 135
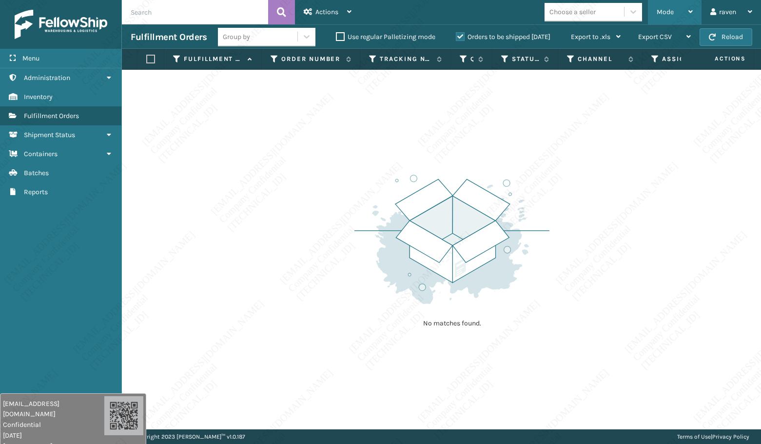
click at [673, 14] on span "Mode" at bounding box center [665, 12] width 17 height 8
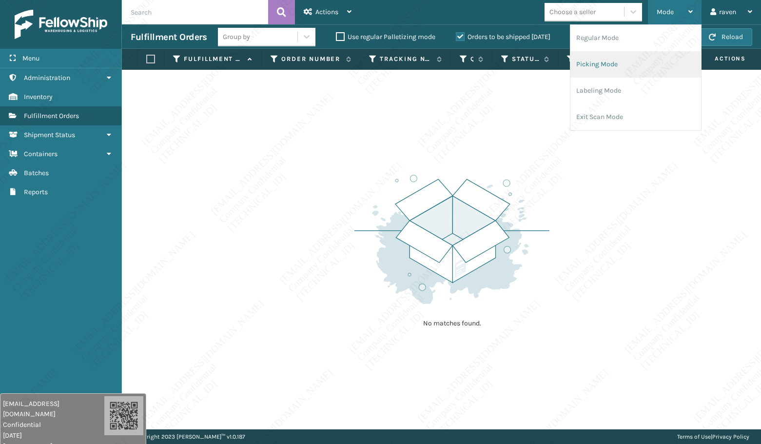
click at [626, 66] on li "Picking Mode" at bounding box center [636, 64] width 131 height 26
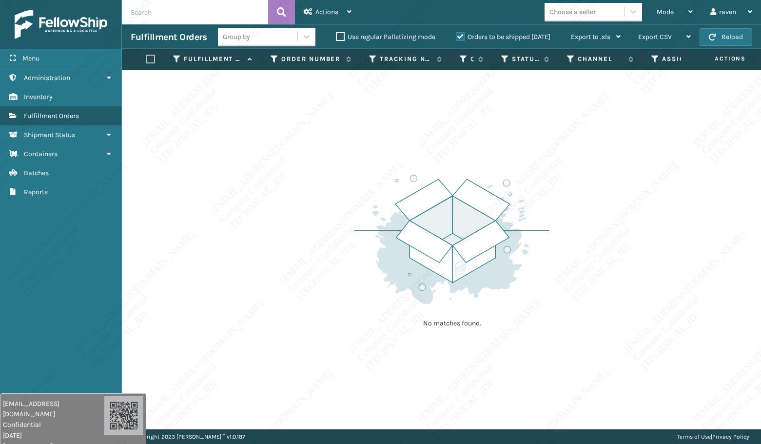
click at [474, 169] on div "No matches found." at bounding box center [452, 250] width 195 height 180
click at [658, 13] on span "Mode" at bounding box center [665, 12] width 17 height 8
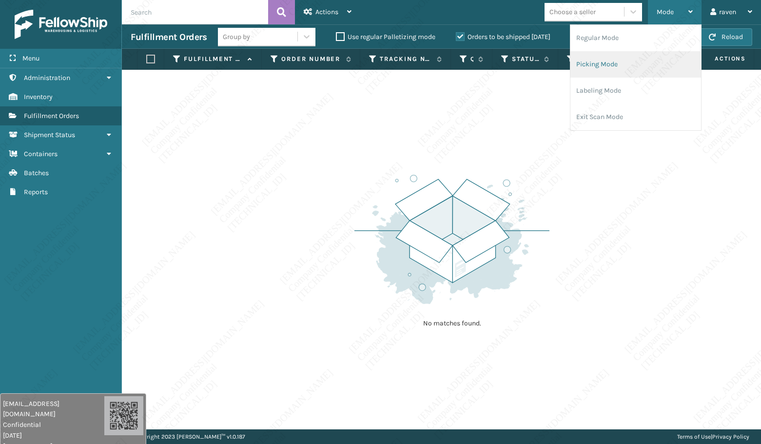
click at [625, 60] on li "Picking Mode" at bounding box center [636, 64] width 131 height 26
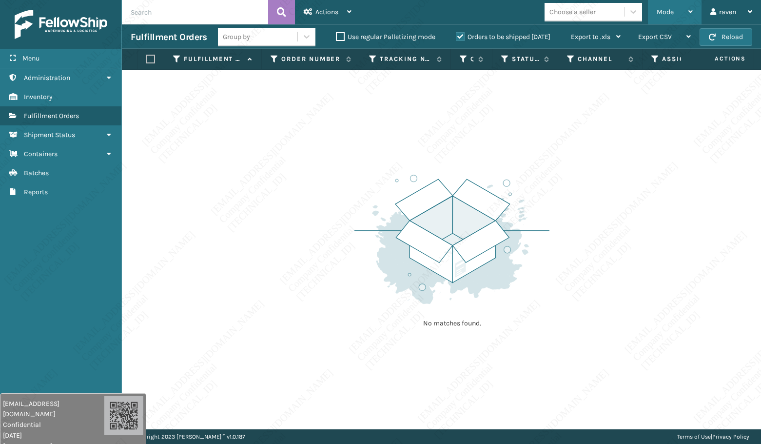
click at [669, 17] on div "Mode" at bounding box center [675, 12] width 36 height 24
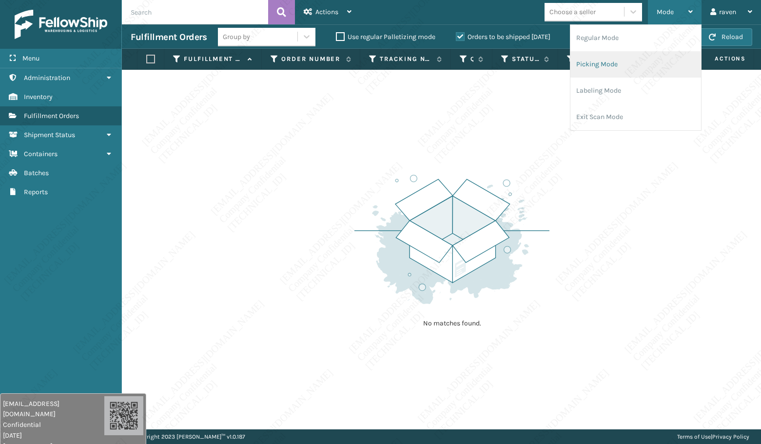
click at [636, 57] on li "Picking Mode" at bounding box center [636, 64] width 131 height 26
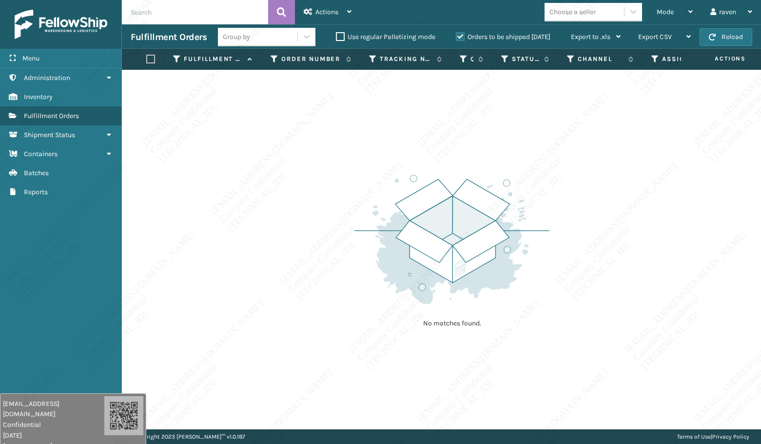
click at [615, 189] on div "No matches found." at bounding box center [441, 249] width 639 height 359
click at [677, 15] on div "Mode" at bounding box center [675, 12] width 36 height 24
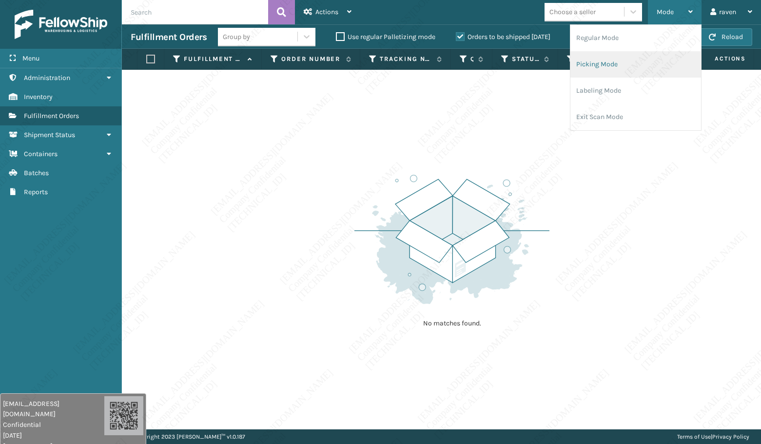
click at [625, 62] on li "Picking Mode" at bounding box center [636, 64] width 131 height 26
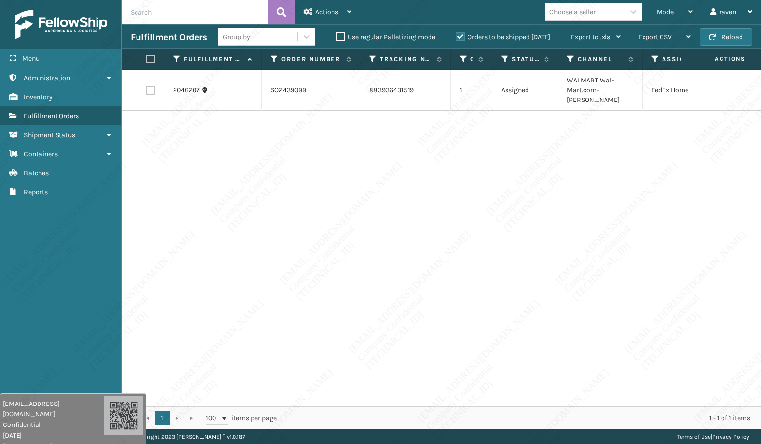
click at [149, 62] on label at bounding box center [149, 59] width 6 height 9
click at [147, 62] on input "checkbox" at bounding box center [146, 59] width 0 height 6
checkbox input "true"
click at [328, 17] on div "Actions" at bounding box center [328, 12] width 48 height 24
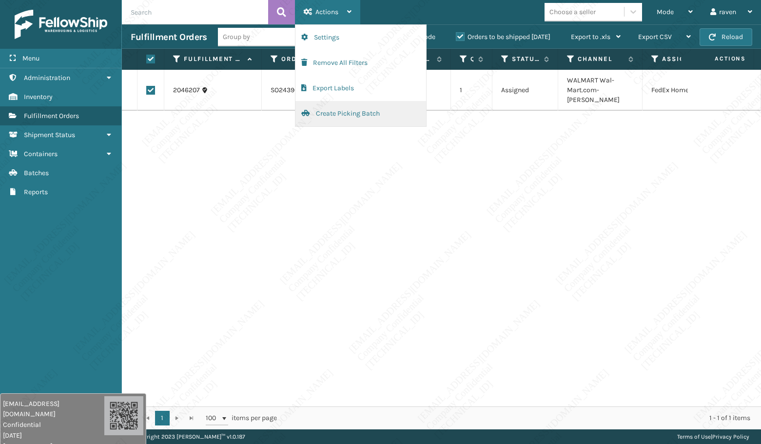
click at [326, 107] on button "Create Picking Batch" at bounding box center [361, 113] width 131 height 25
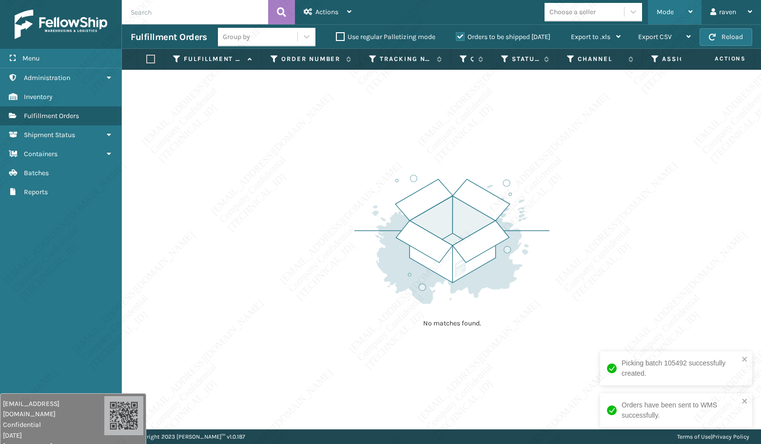
click at [681, 14] on div "Mode" at bounding box center [675, 12] width 36 height 24
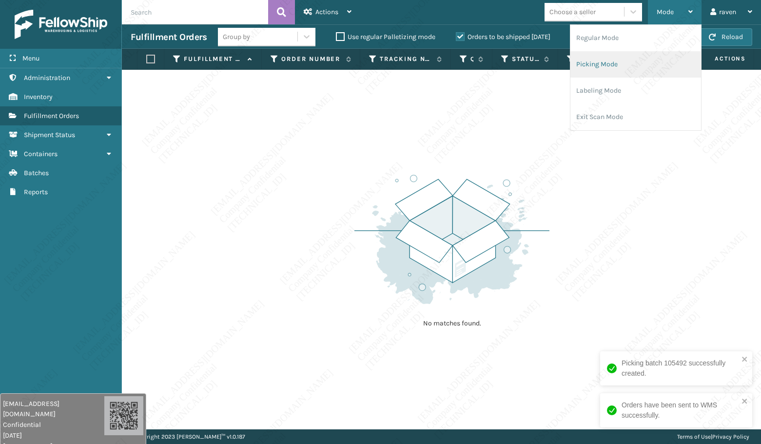
click at [633, 61] on li "Picking Mode" at bounding box center [636, 64] width 131 height 26
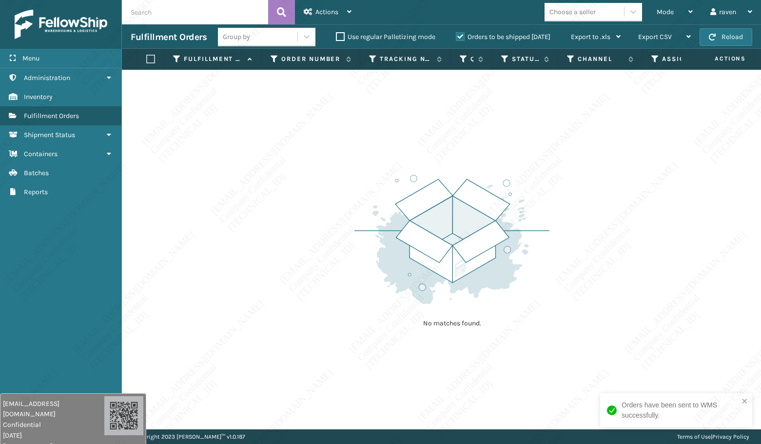
drag, startPoint x: 253, startPoint y: 171, endPoint x: 352, endPoint y: 110, distance: 116.3
click at [253, 171] on div "No matches found." at bounding box center [441, 249] width 639 height 359
click at [671, 17] on div "Mode" at bounding box center [675, 12] width 36 height 24
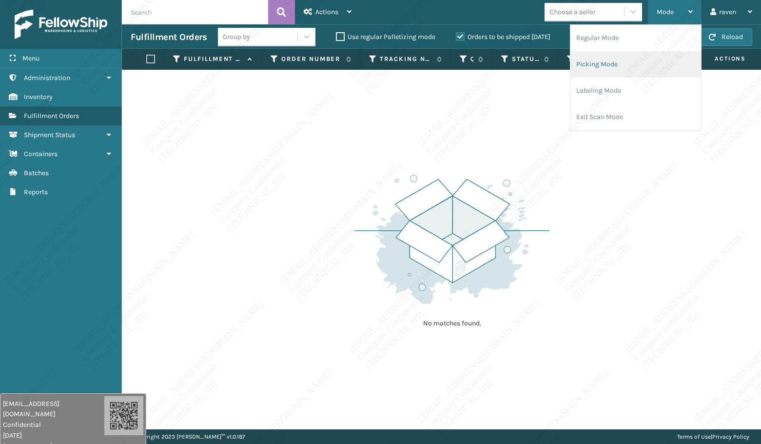
click at [632, 58] on li "Picking Mode" at bounding box center [636, 64] width 131 height 26
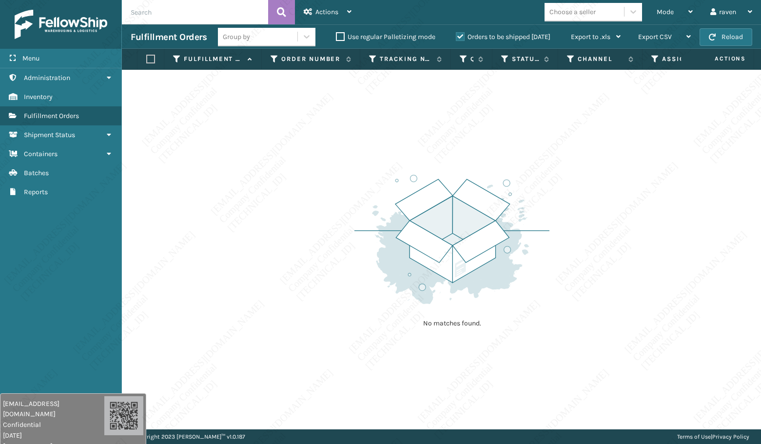
click at [472, 303] on img at bounding box center [452, 239] width 195 height 135
drag, startPoint x: 280, startPoint y: 304, endPoint x: 307, endPoint y: 270, distance: 43.5
click at [279, 301] on div "No matches found." at bounding box center [441, 249] width 639 height 359
click at [668, 11] on span "Mode" at bounding box center [665, 12] width 17 height 8
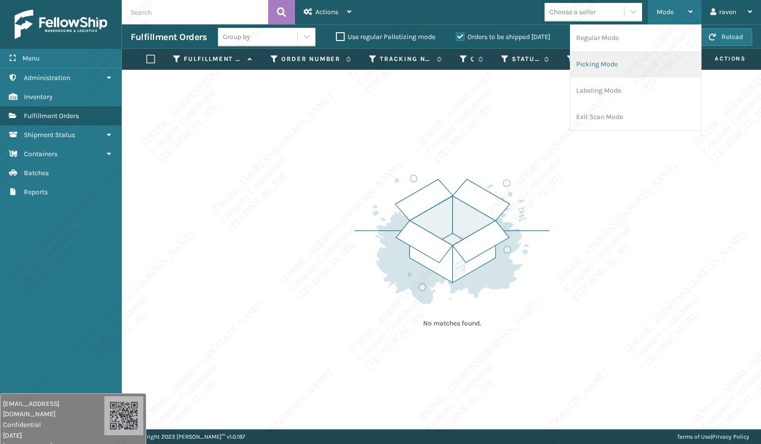
click at [605, 60] on li "Picking Mode" at bounding box center [636, 64] width 131 height 26
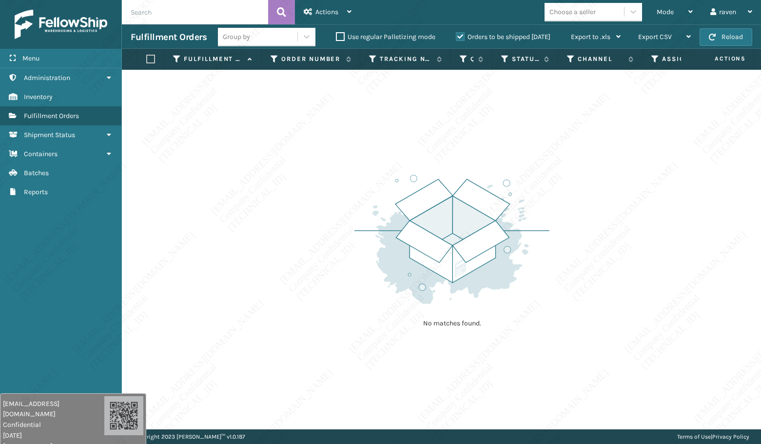
click at [613, 236] on div "No matches found." at bounding box center [441, 249] width 639 height 359
click at [551, 267] on div "No matches found." at bounding box center [441, 249] width 639 height 359
